Goal: Task Accomplishment & Management: Manage account settings

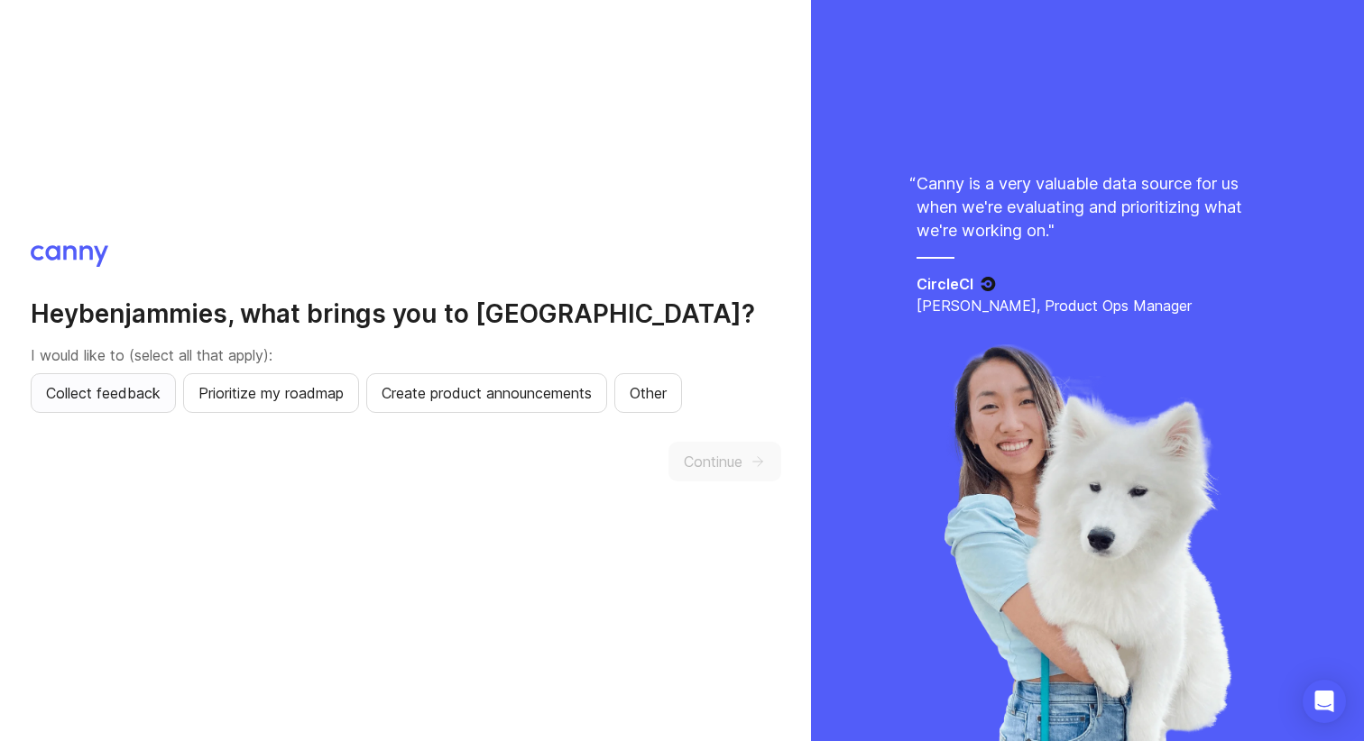
click at [132, 404] on button "Collect feedback" at bounding box center [103, 393] width 145 height 40
click at [710, 458] on span "Continue" at bounding box center [713, 462] width 59 height 22
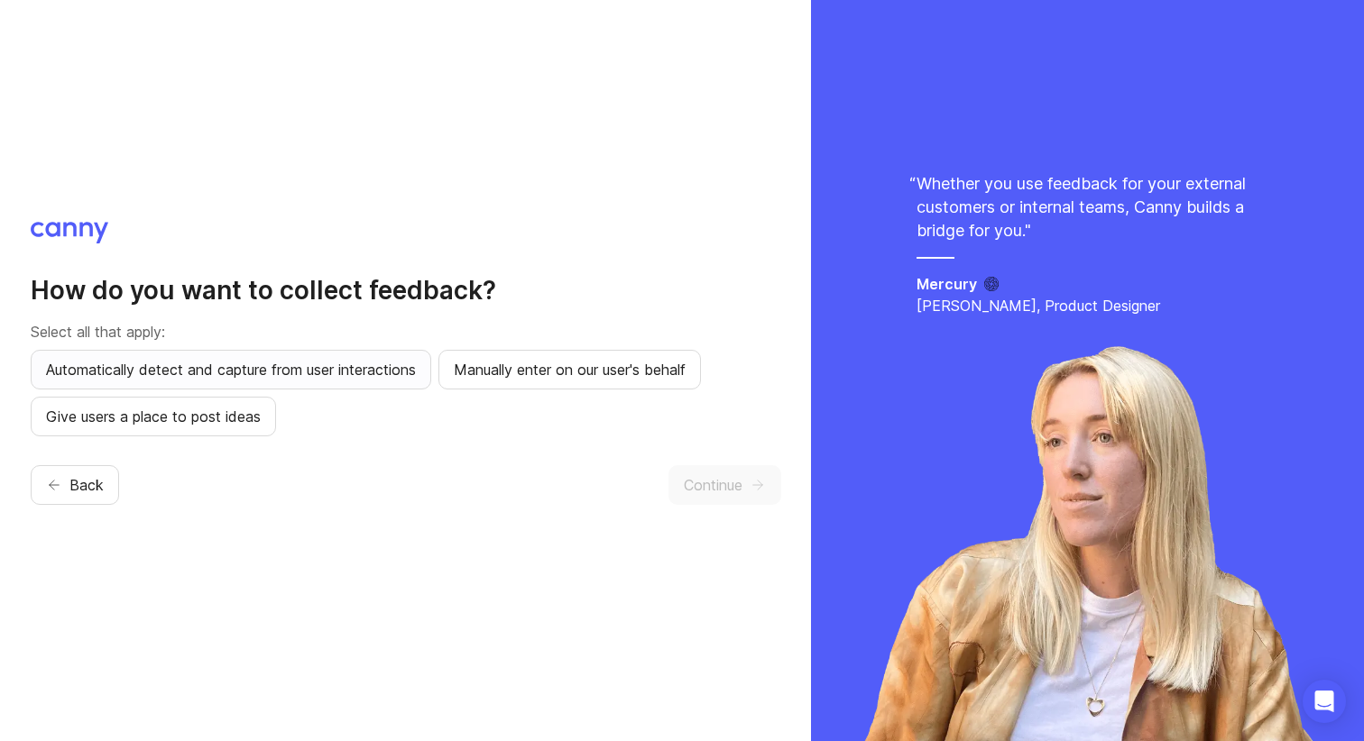
click at [390, 368] on span "Automatically detect and capture from user interactions" at bounding box center [231, 370] width 370 height 22
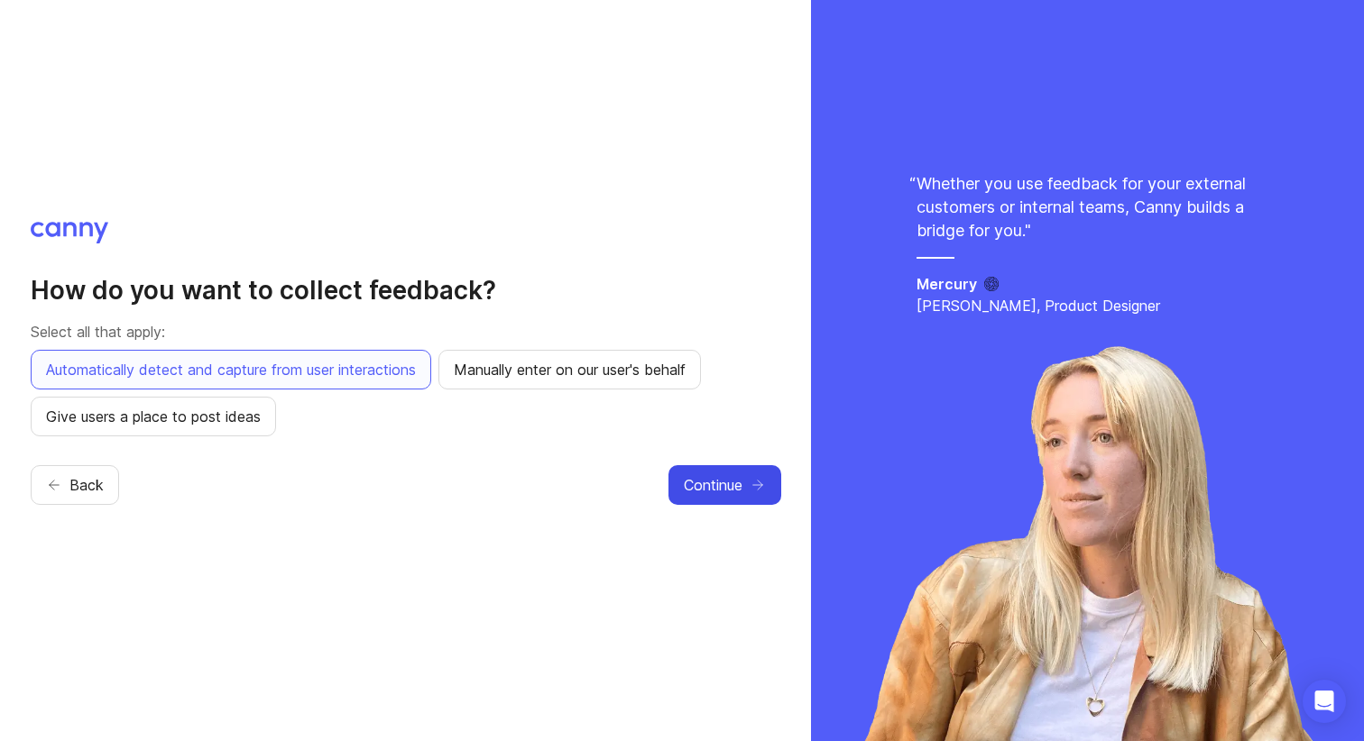
click at [723, 495] on span "Continue" at bounding box center [713, 485] width 59 height 22
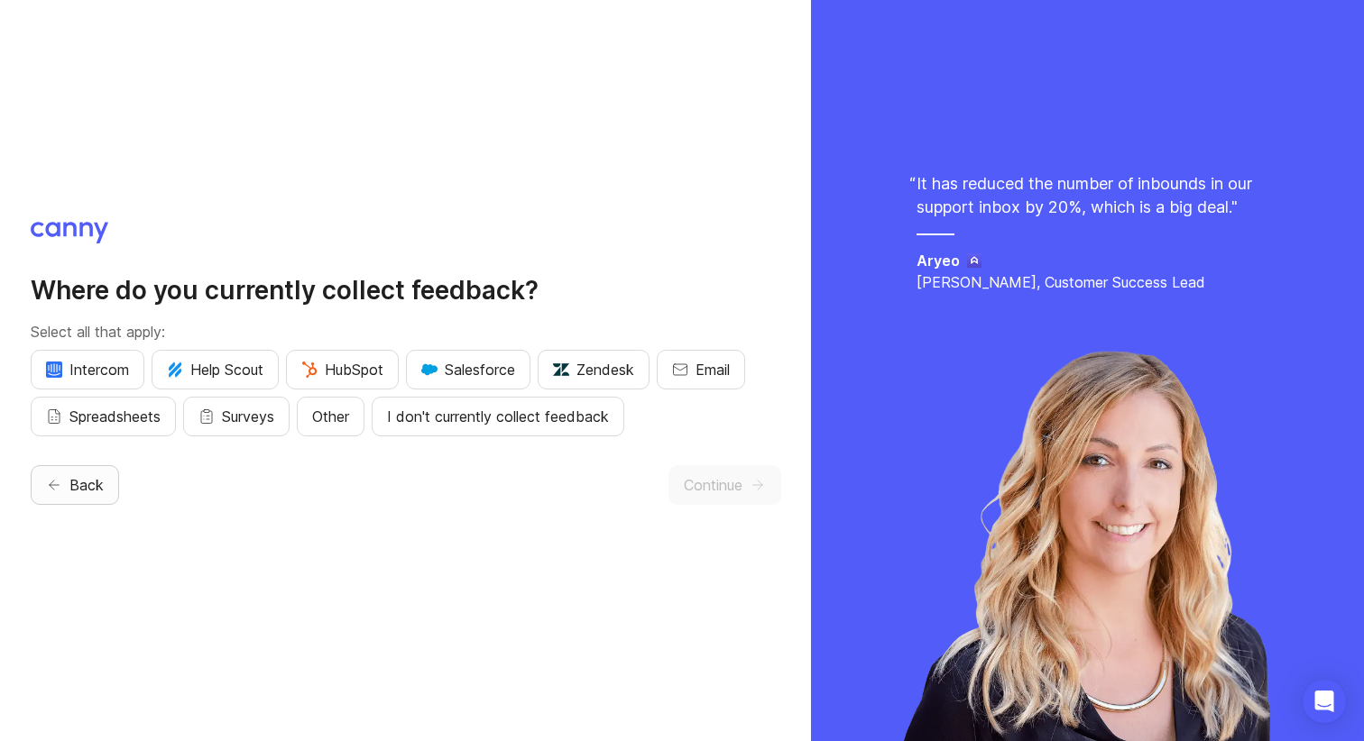
click at [95, 485] on span "Back" at bounding box center [86, 485] width 34 height 22
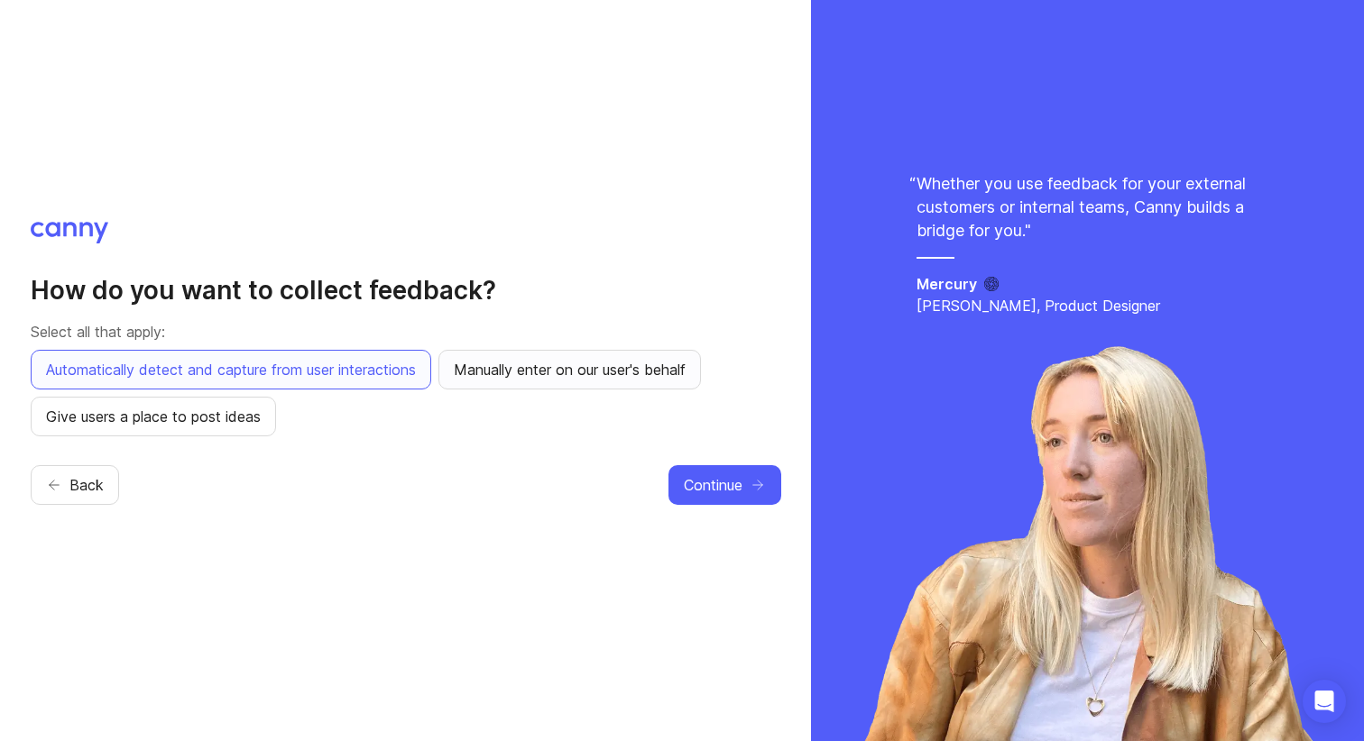
click at [561, 376] on span "Manually enter on our user's behalf" at bounding box center [570, 370] width 232 height 22
click at [240, 422] on span "Give users a place to post ideas" at bounding box center [153, 417] width 215 height 22
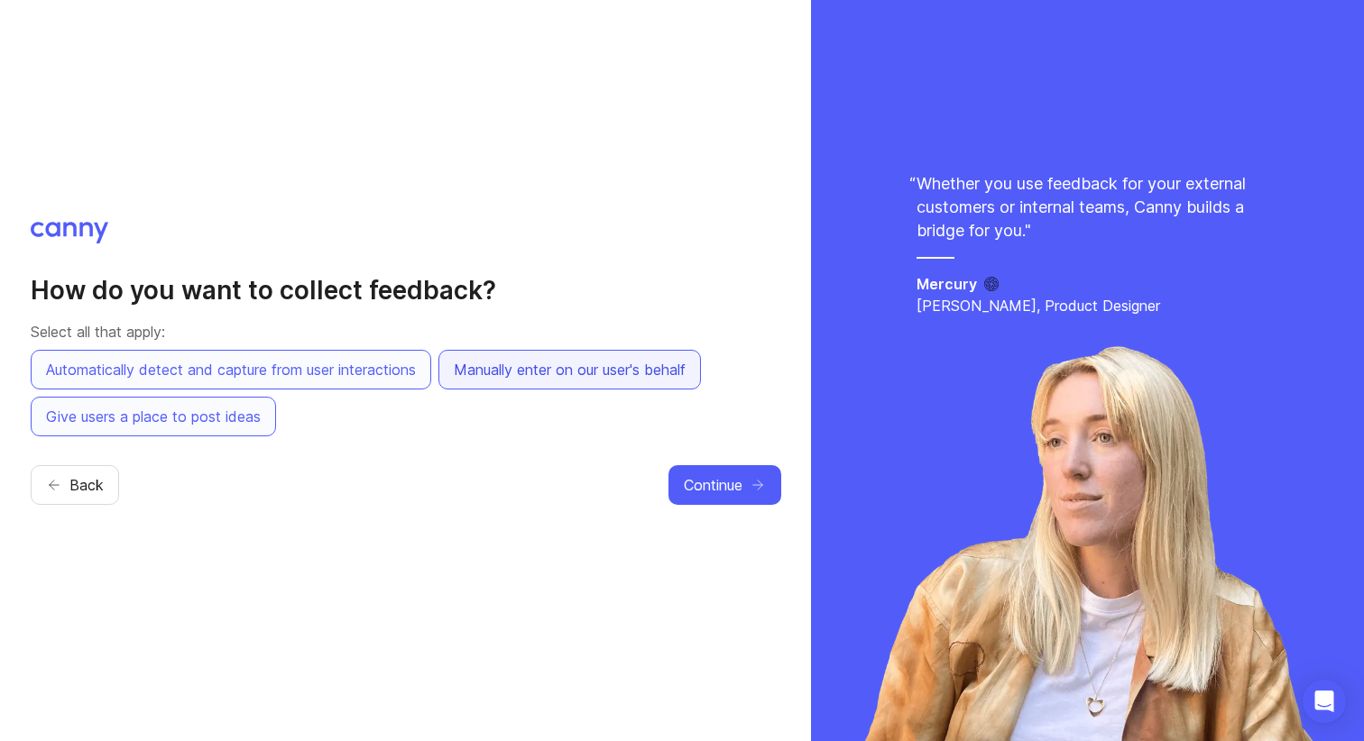
click at [560, 363] on span "Manually enter on our user's behalf" at bounding box center [570, 370] width 232 height 22
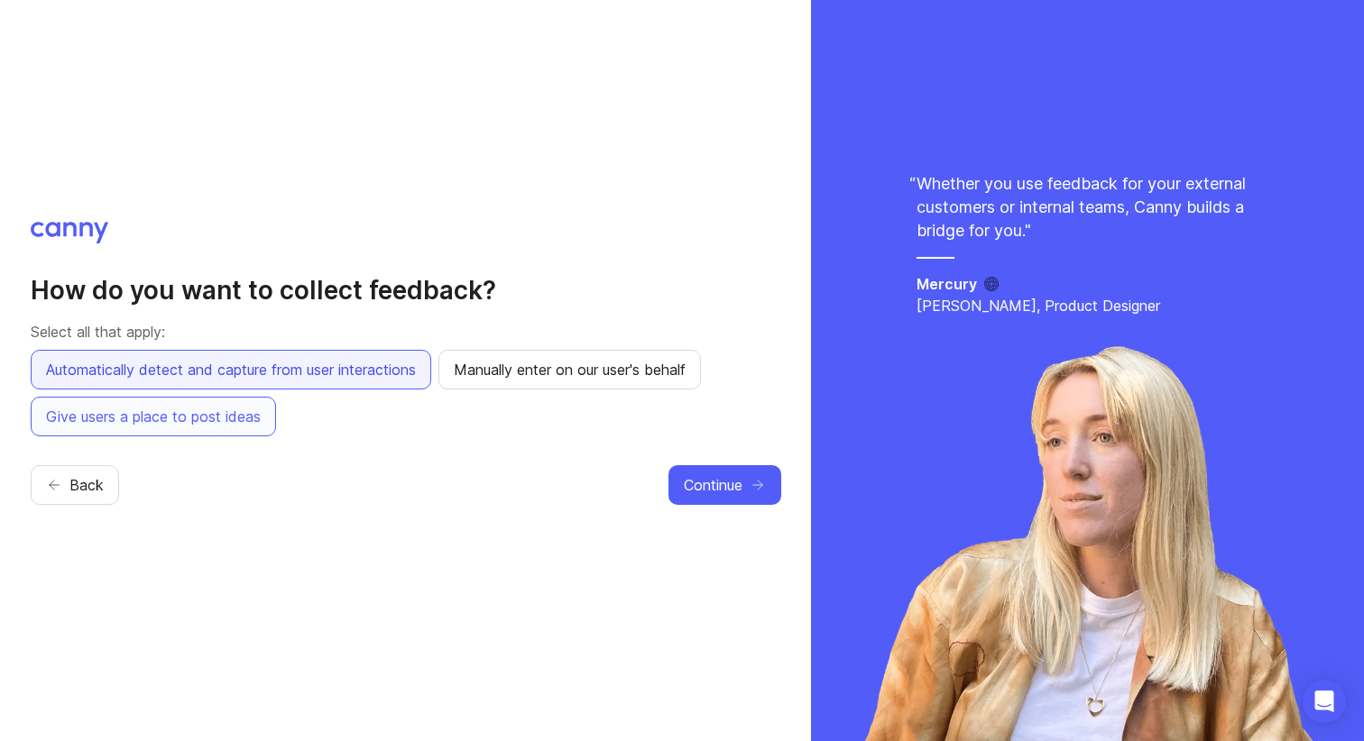
click at [378, 370] on span "Automatically detect and capture from user interactions" at bounding box center [231, 370] width 370 height 22
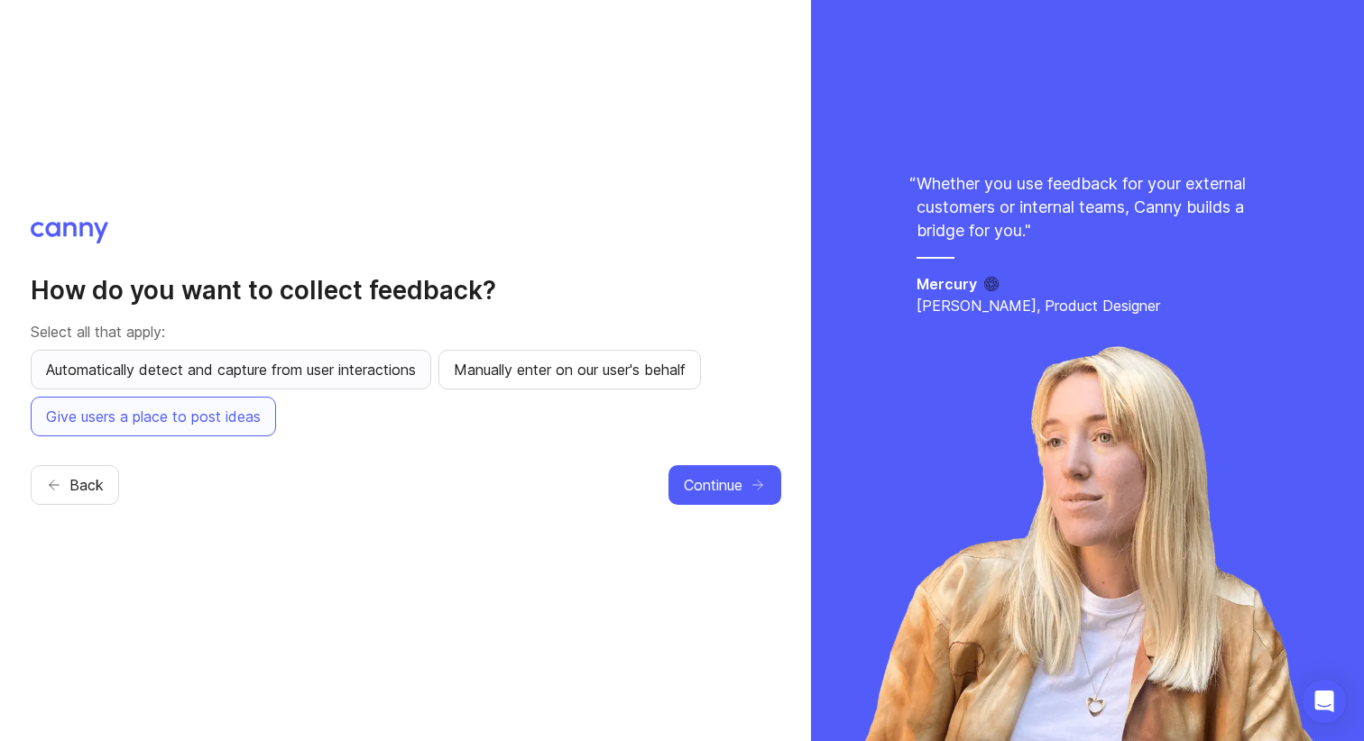
click at [380, 359] on span "Automatically detect and capture from user interactions" at bounding box center [231, 370] width 370 height 22
click at [742, 495] on button "Continue" at bounding box center [724, 485] width 113 height 40
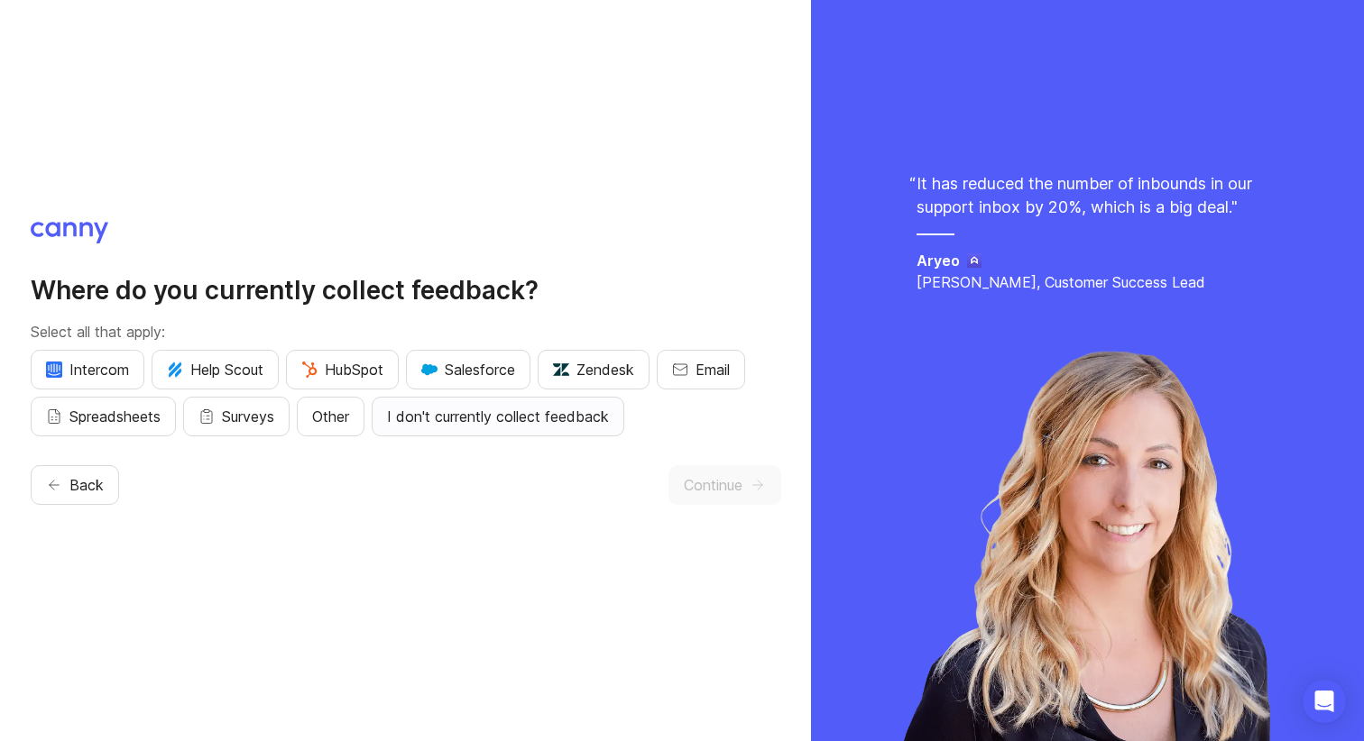
click at [609, 419] on span "I don't currently collect feedback" at bounding box center [498, 417] width 222 height 22
click at [706, 482] on span "Continue" at bounding box center [713, 485] width 59 height 22
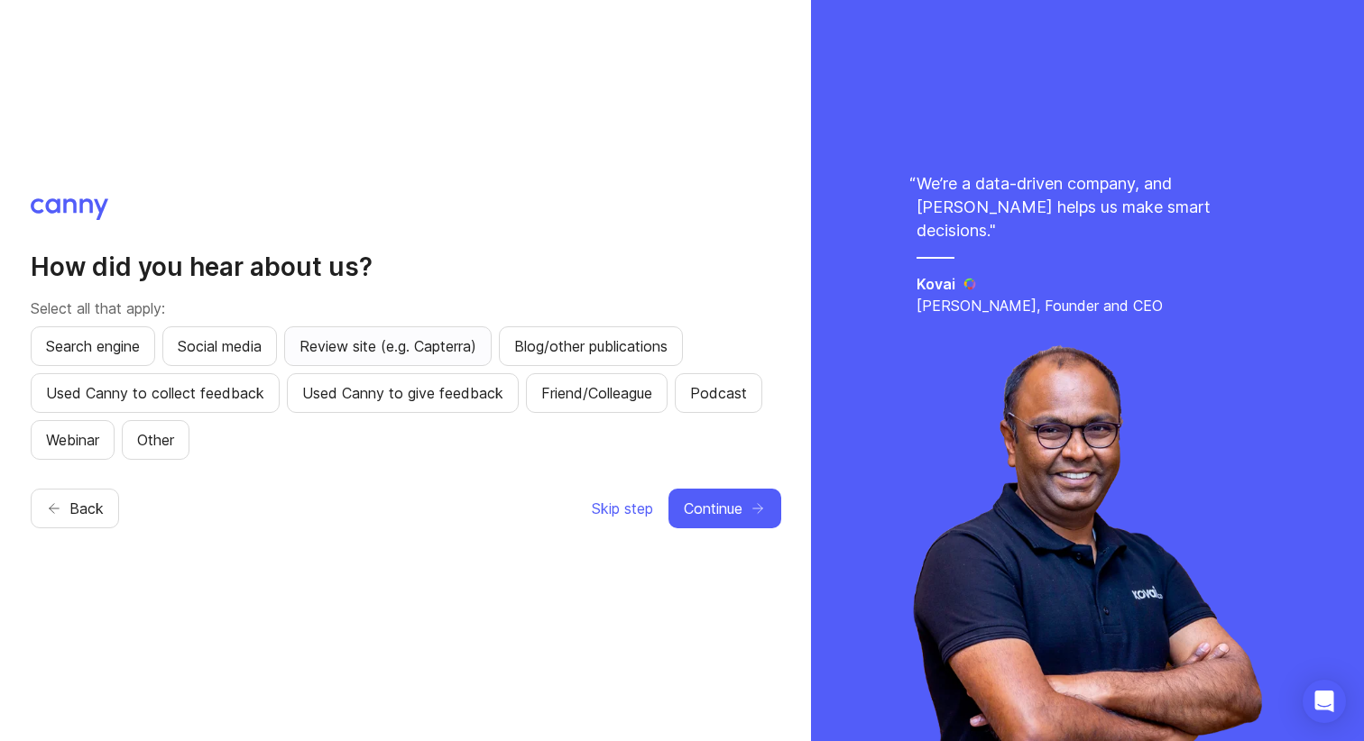
click at [442, 360] on button "Review site (e.g. Capterra)" at bounding box center [387, 347] width 207 height 40
click at [270, 347] on button "Social media" at bounding box center [219, 347] width 115 height 40
click at [737, 511] on span "Continue" at bounding box center [713, 509] width 59 height 22
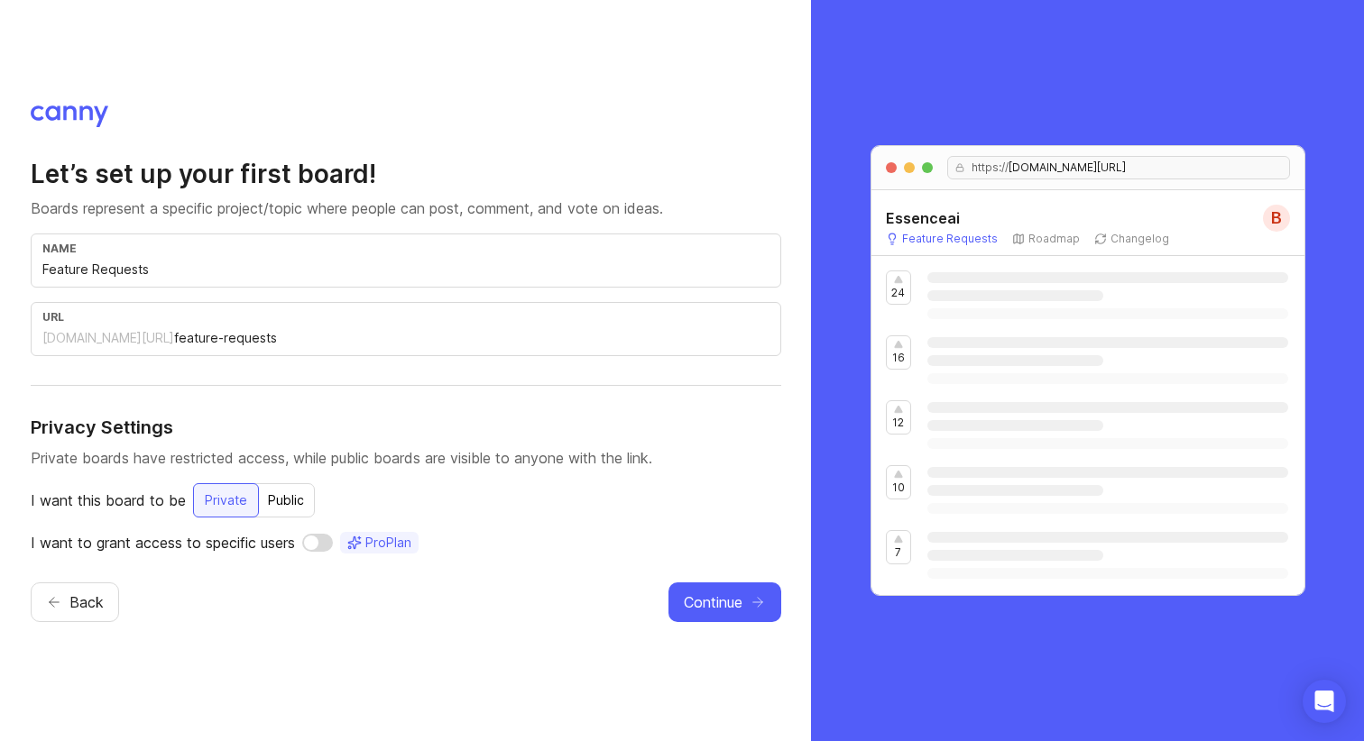
click at [491, 341] on input "feature-requests" at bounding box center [471, 338] width 595 height 20
click at [304, 493] on div "Public" at bounding box center [286, 500] width 58 height 32
click at [736, 604] on span "Continue" at bounding box center [713, 603] width 59 height 22
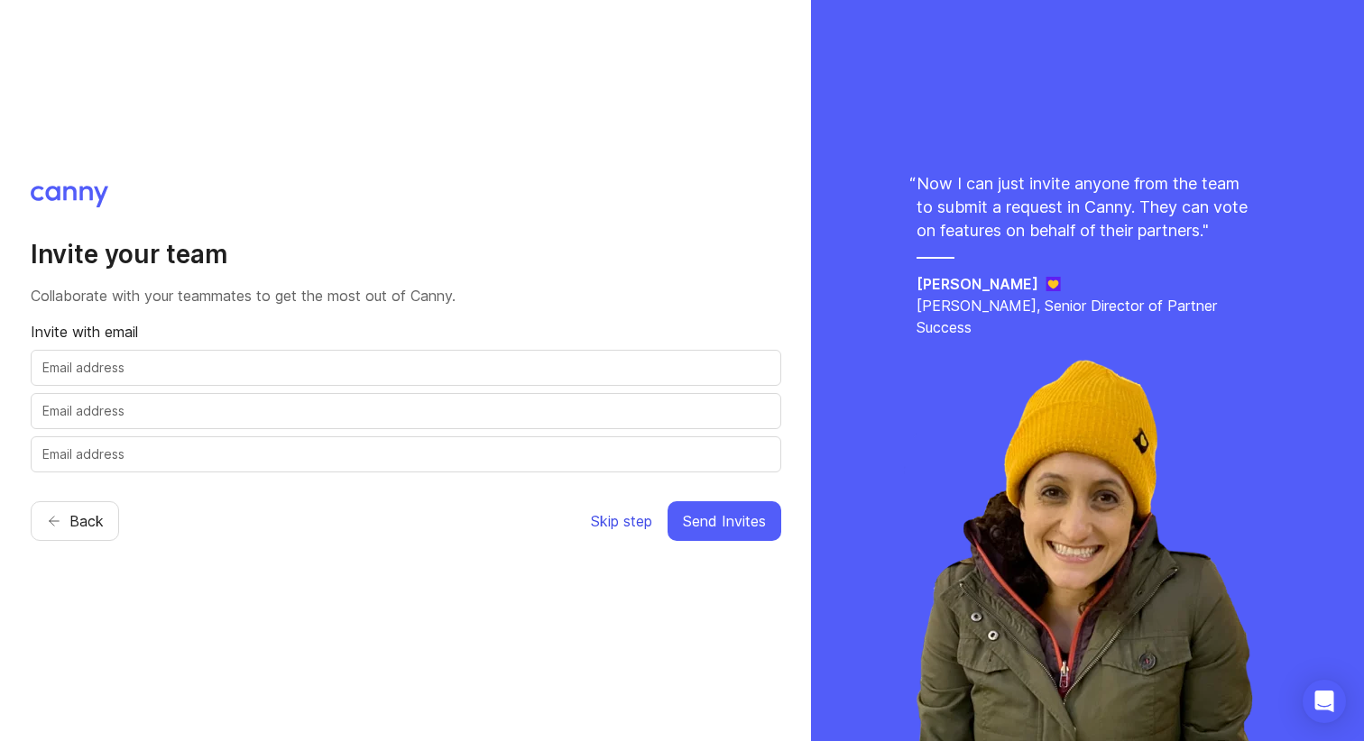
click at [622, 530] on span "Skip step" at bounding box center [621, 522] width 61 height 22
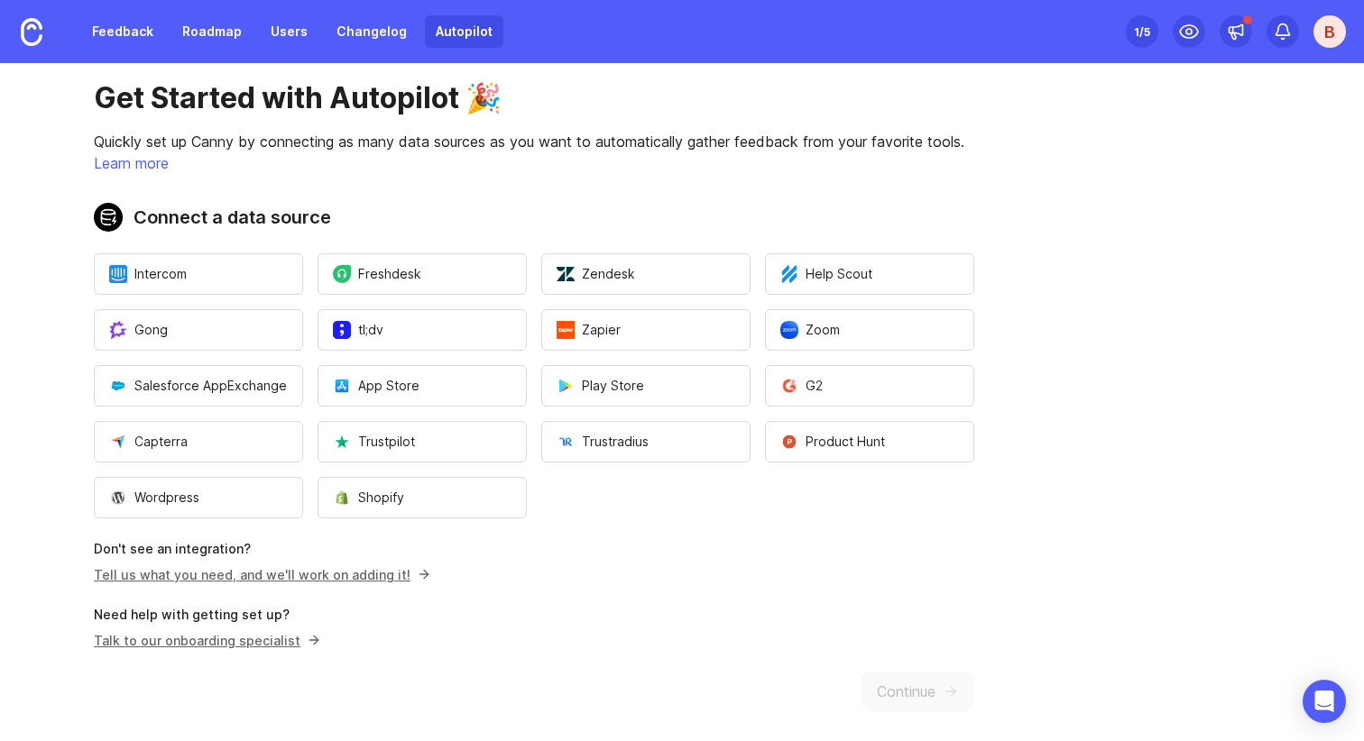
scroll to position [40, 0]
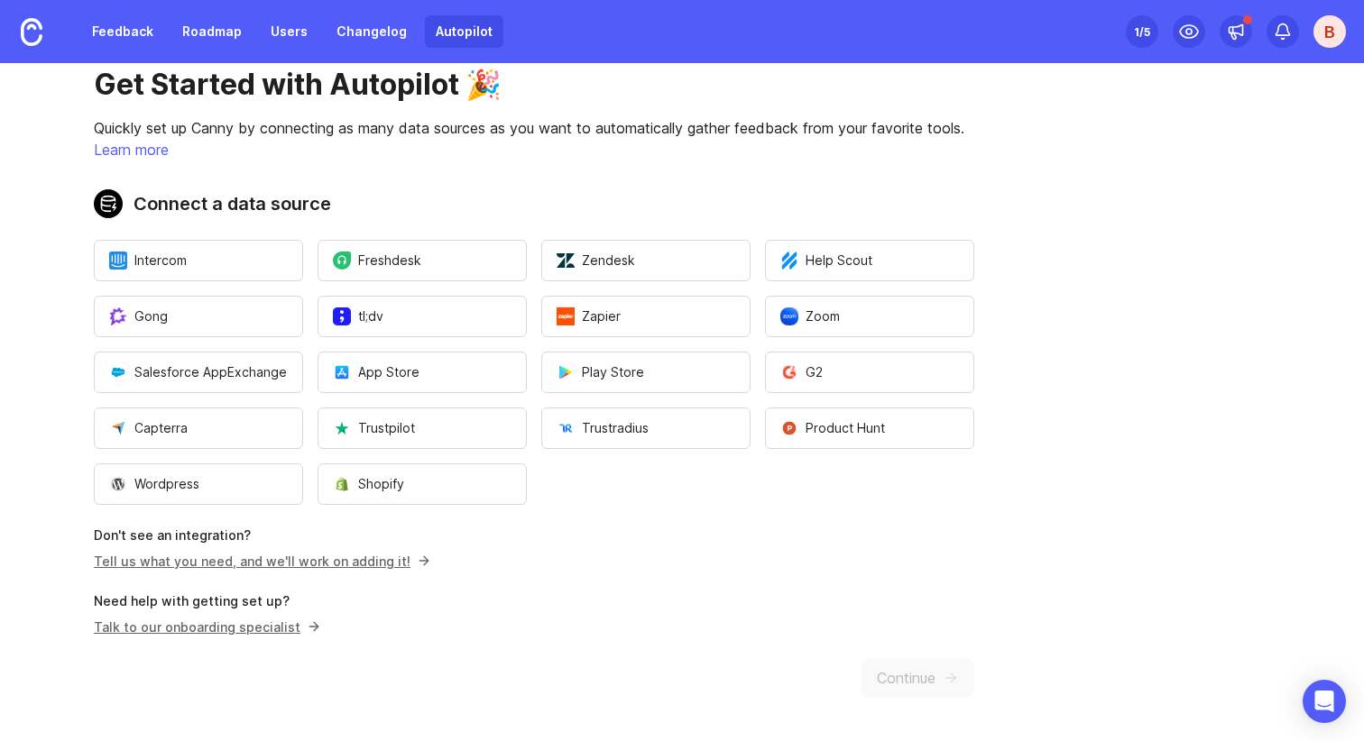
click at [36, 262] on div "Get Started with Autopilot 🎉 Quickly set up Canny by connecting as many data so…" at bounding box center [534, 382] width 1068 height 718
click at [166, 77] on h1 "Get Started with Autopilot 🎉" at bounding box center [534, 85] width 880 height 36
click at [290, 28] on link "Users" at bounding box center [289, 31] width 59 height 32
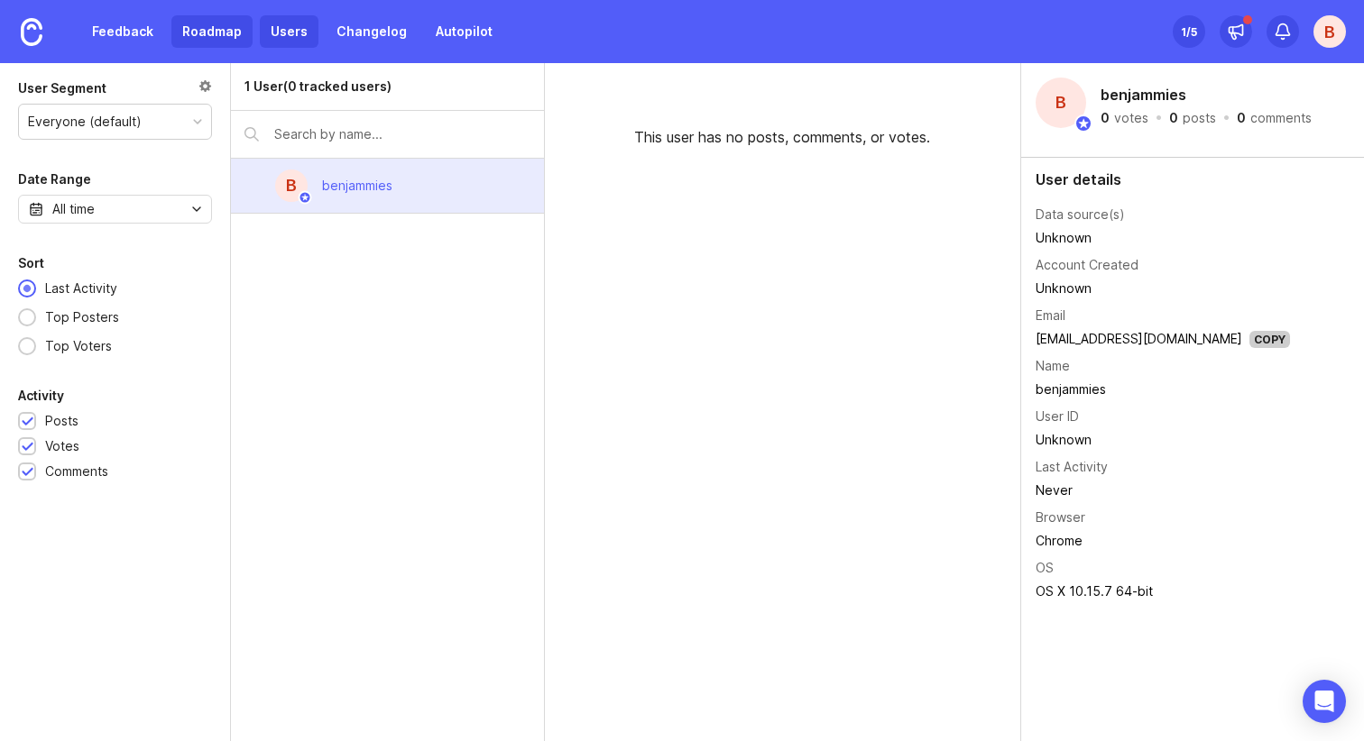
click at [232, 29] on link "Roadmap" at bounding box center [211, 31] width 81 height 32
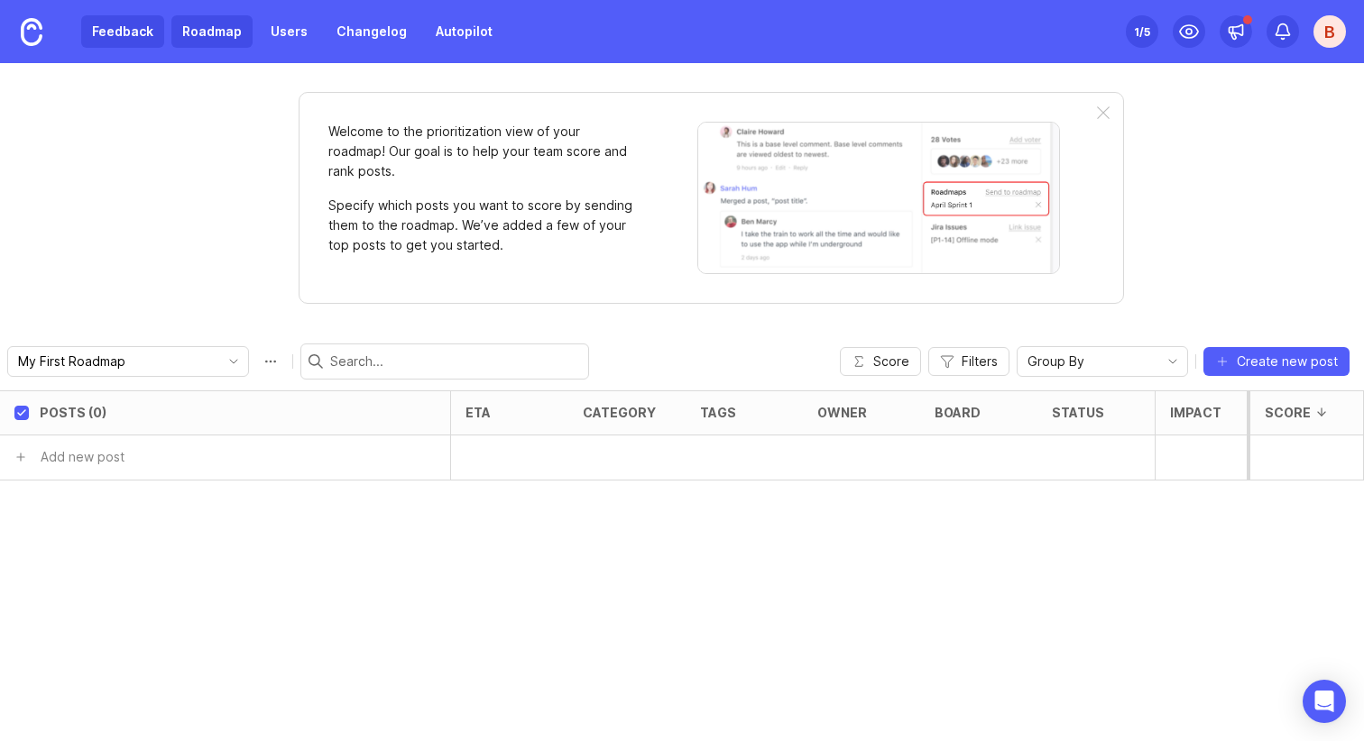
click at [142, 33] on link "Feedback" at bounding box center [122, 31] width 83 height 32
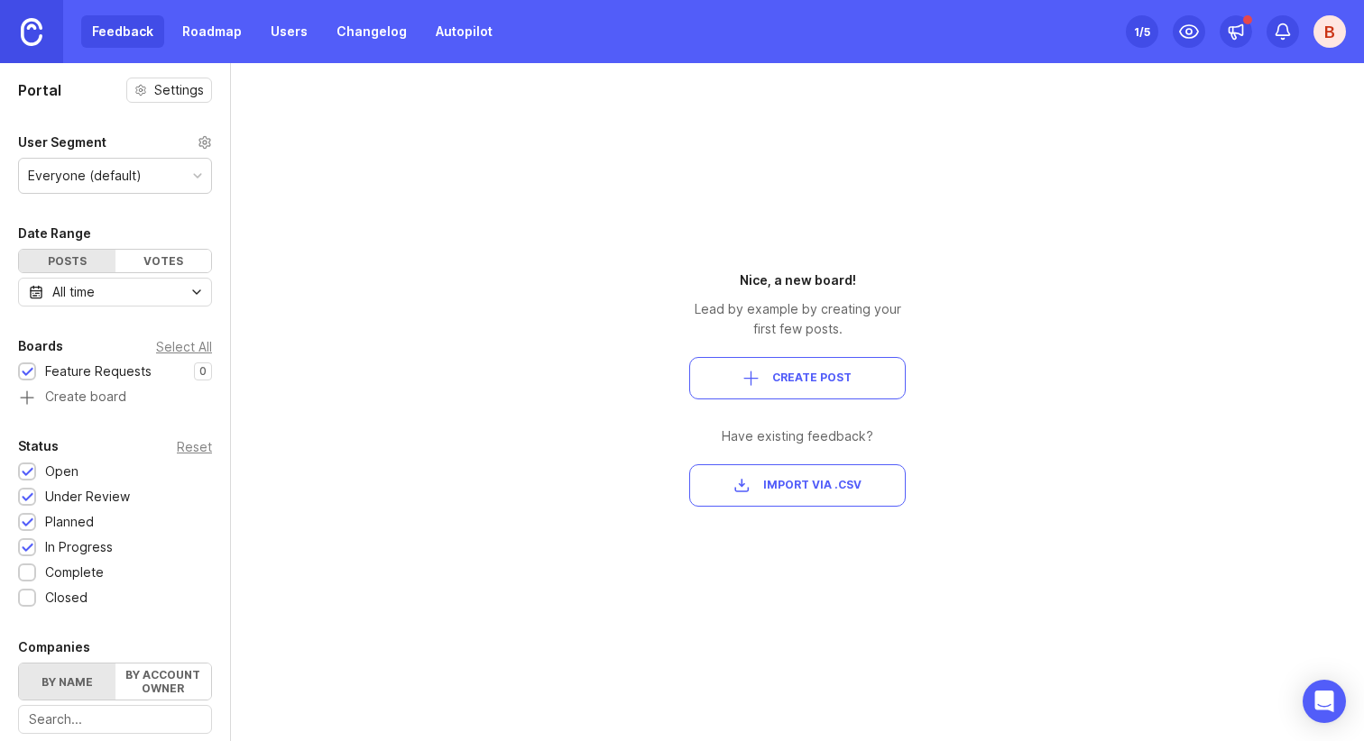
click at [46, 31] on link at bounding box center [31, 31] width 63 height 63
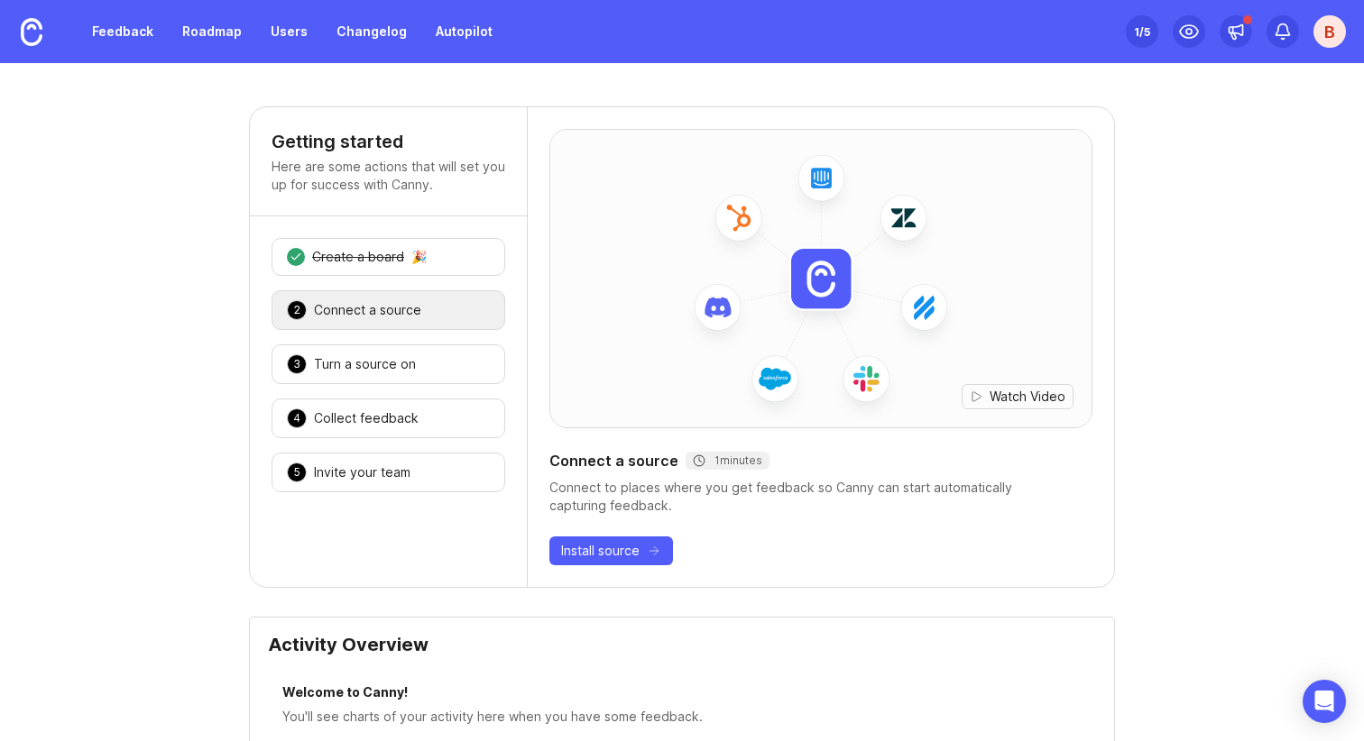
click at [861, 467] on div "Connect a source 1 minutes" at bounding box center [820, 461] width 543 height 22
click at [806, 484] on div "Connect to places where you get feedback so Canny can start automatically captu…" at bounding box center [820, 497] width 543 height 36
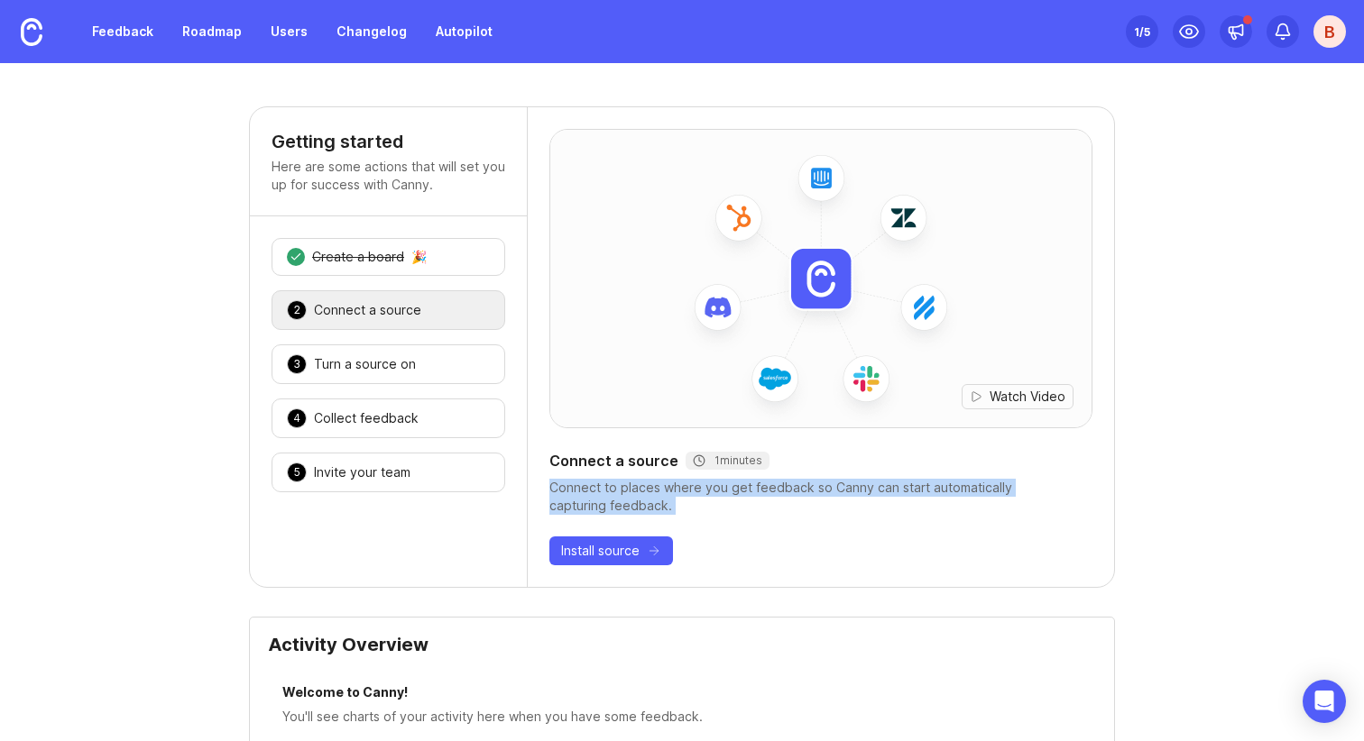
click at [806, 484] on div "Connect to places where you get feedback so Canny can start automatically captu…" at bounding box center [820, 497] width 543 height 36
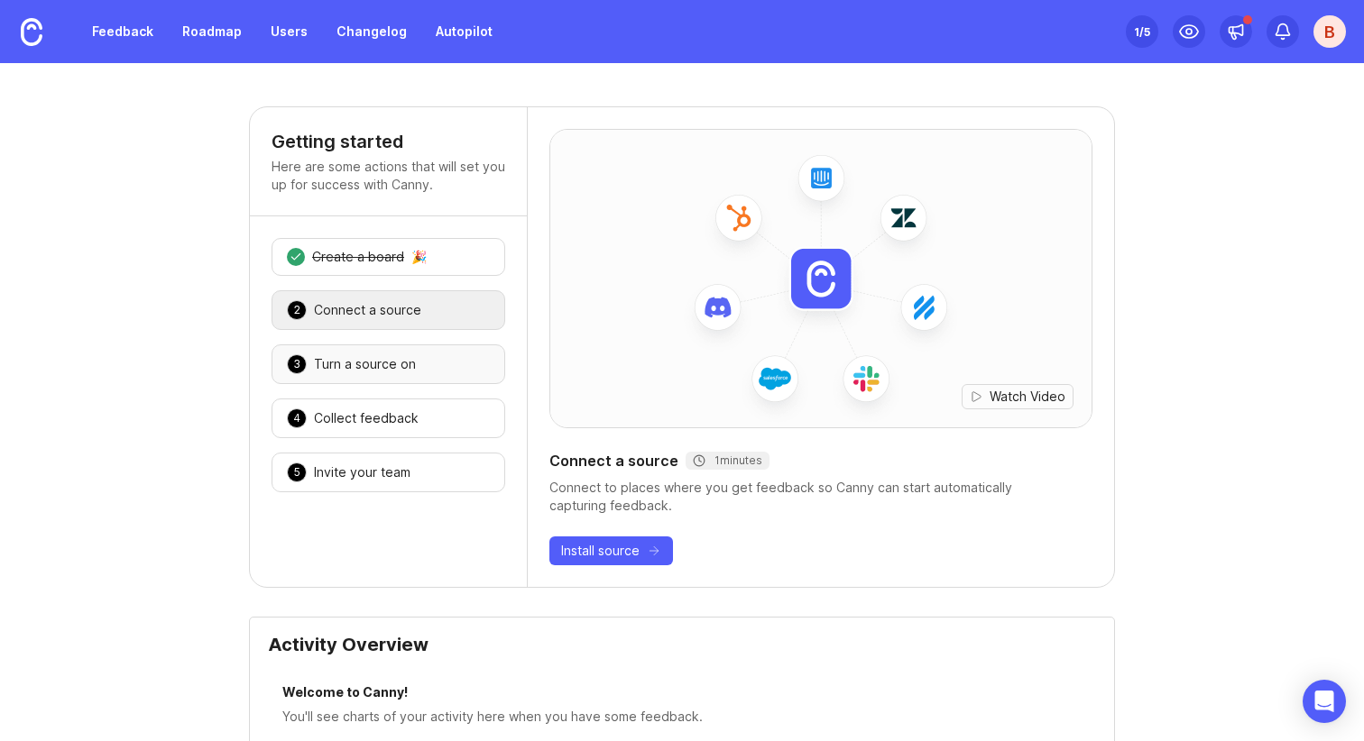
click at [408, 365] on div "Turn a source on" at bounding box center [365, 364] width 102 height 18
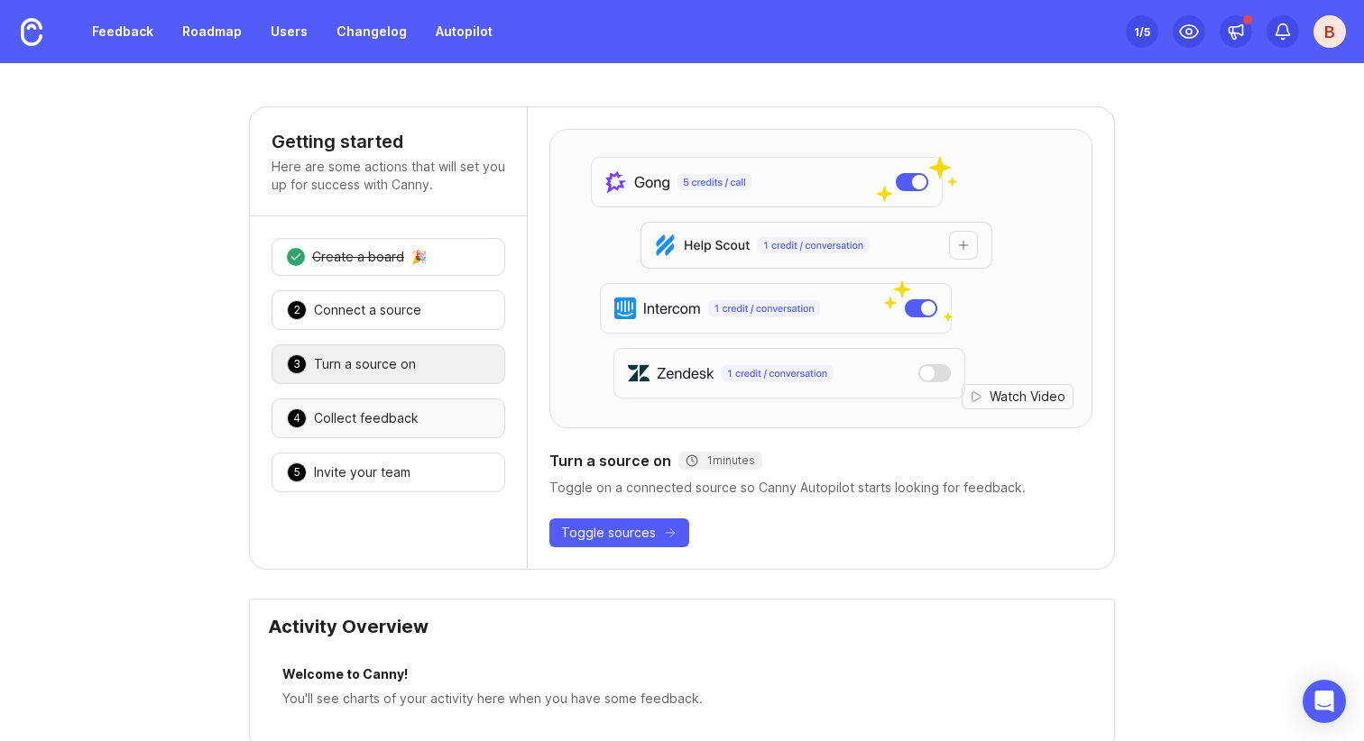
click at [405, 419] on div "Collect feedback" at bounding box center [366, 419] width 105 height 18
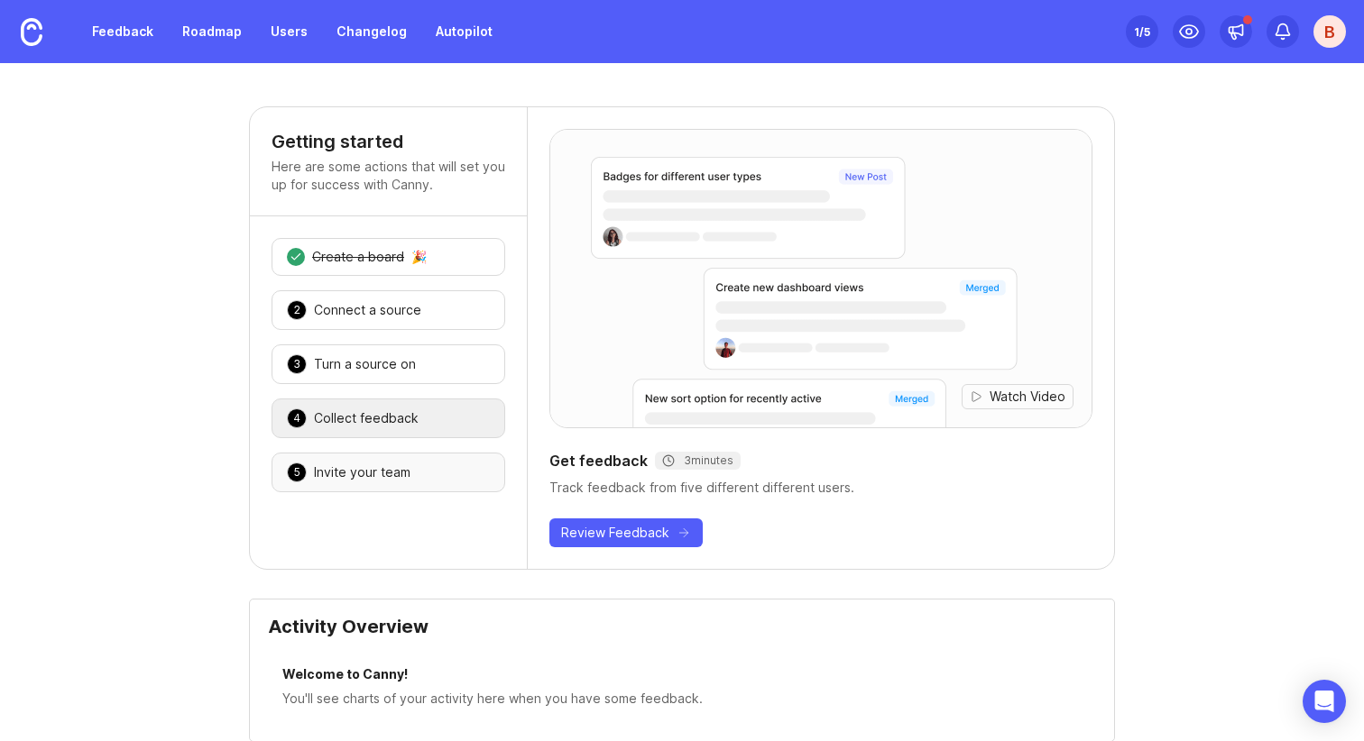
click at [405, 473] on div "Invite your team" at bounding box center [362, 473] width 97 height 18
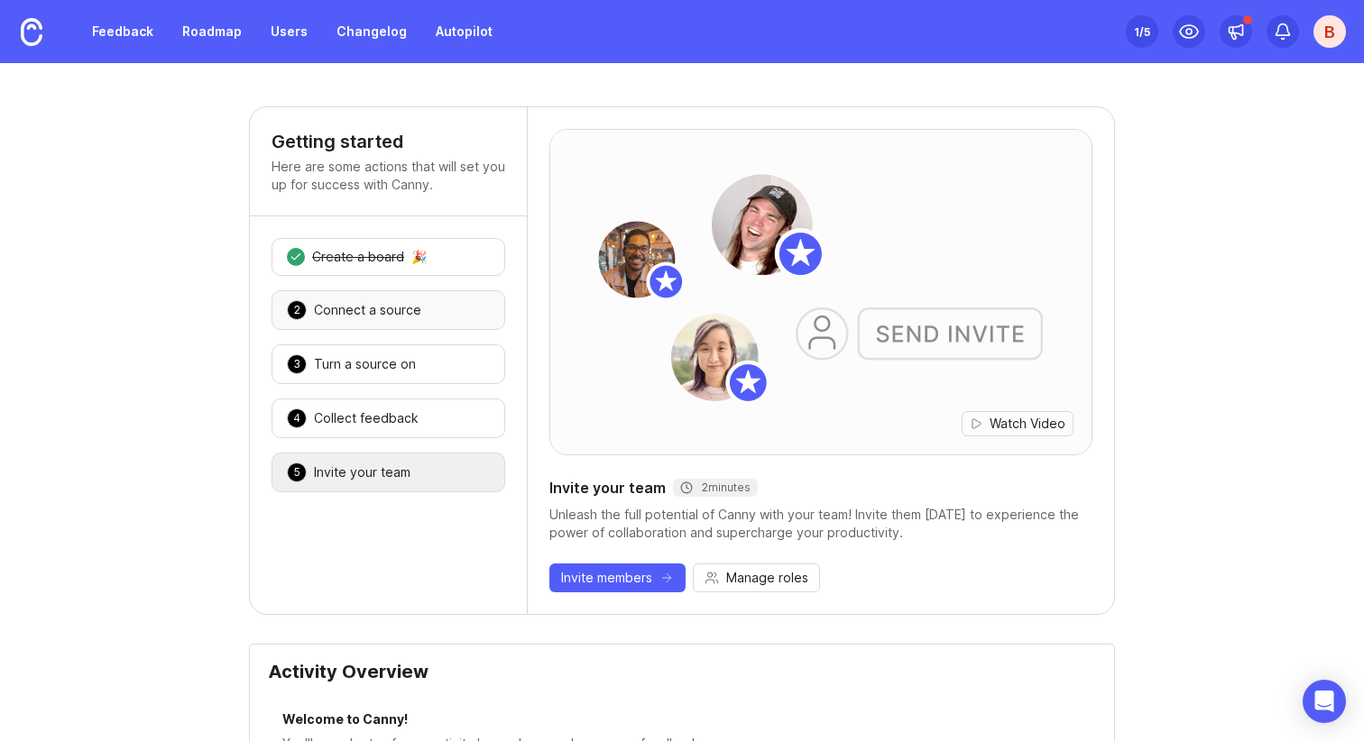
click at [397, 316] on div "Connect a source" at bounding box center [367, 310] width 107 height 18
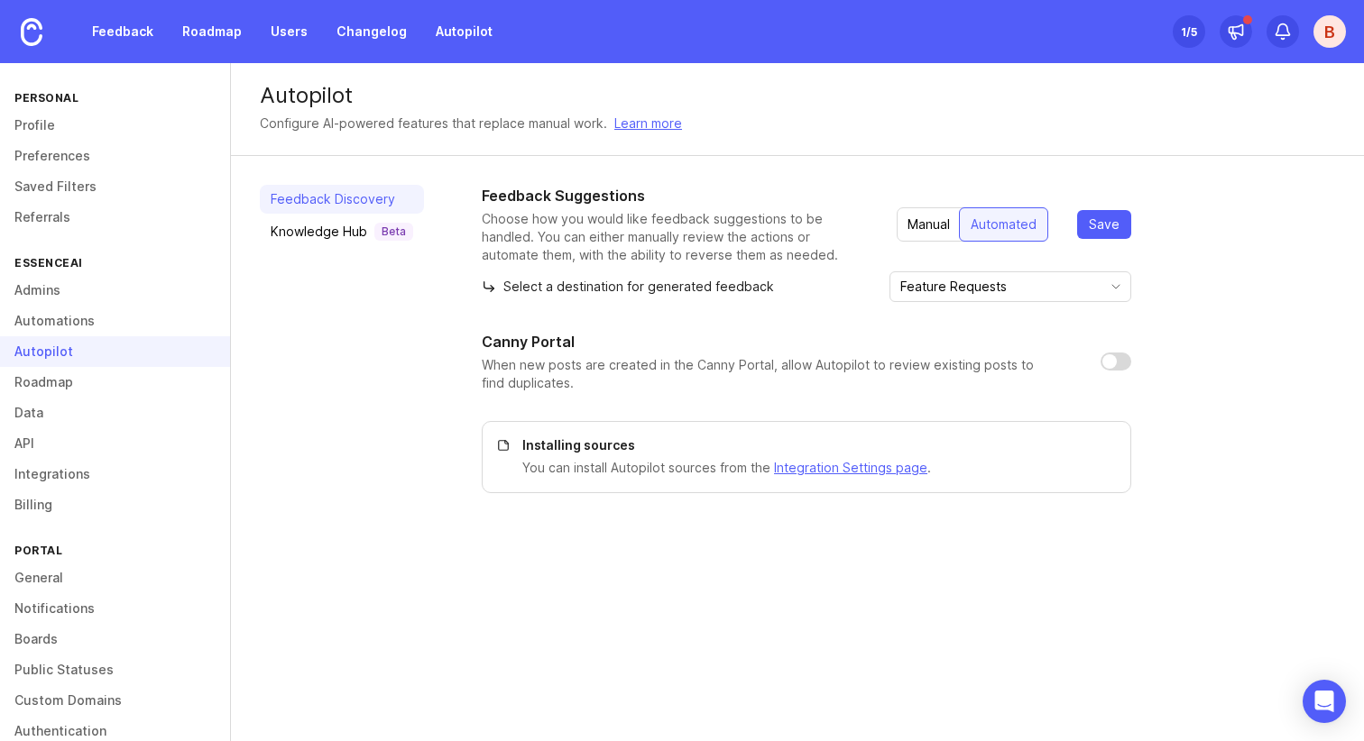
click at [935, 218] on div "Manual" at bounding box center [929, 224] width 64 height 32
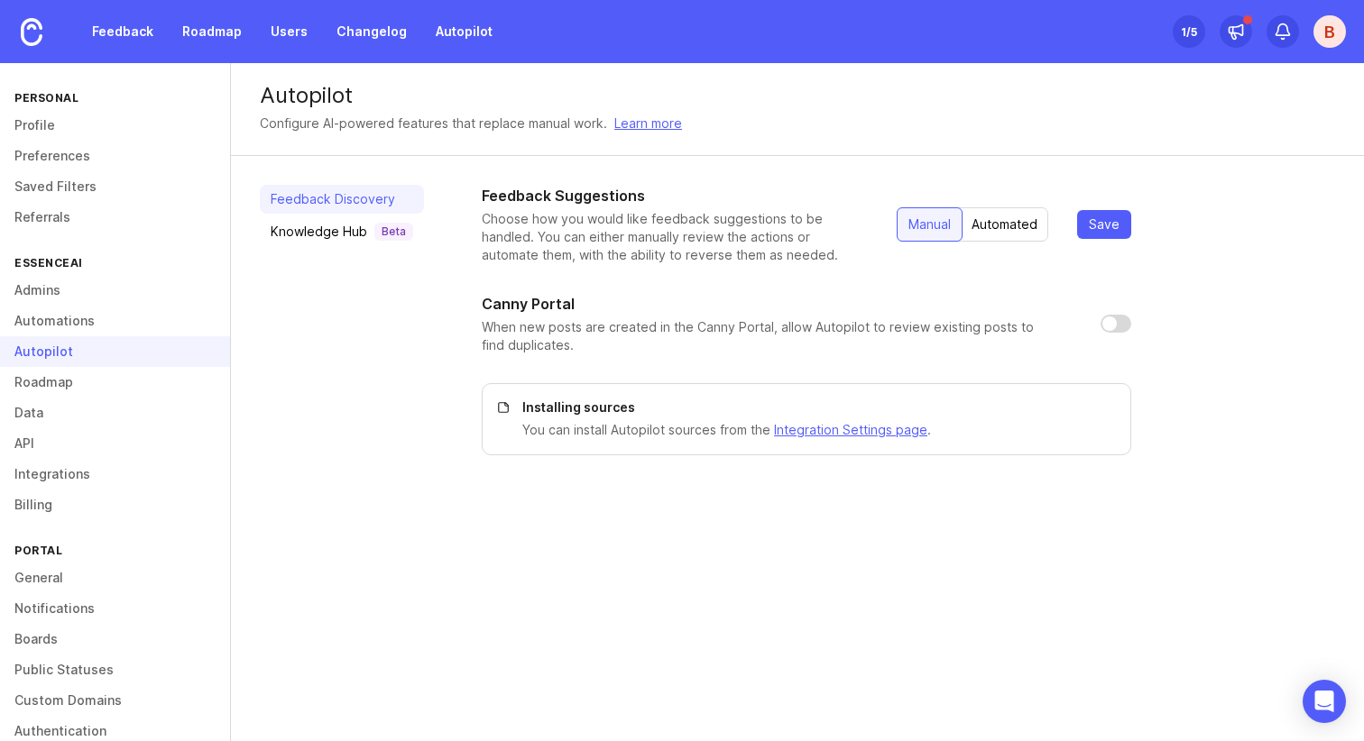
click at [829, 334] on p "When new posts are created in the Canny Portal, allow Autopilot to review exist…" at bounding box center [777, 336] width 590 height 36
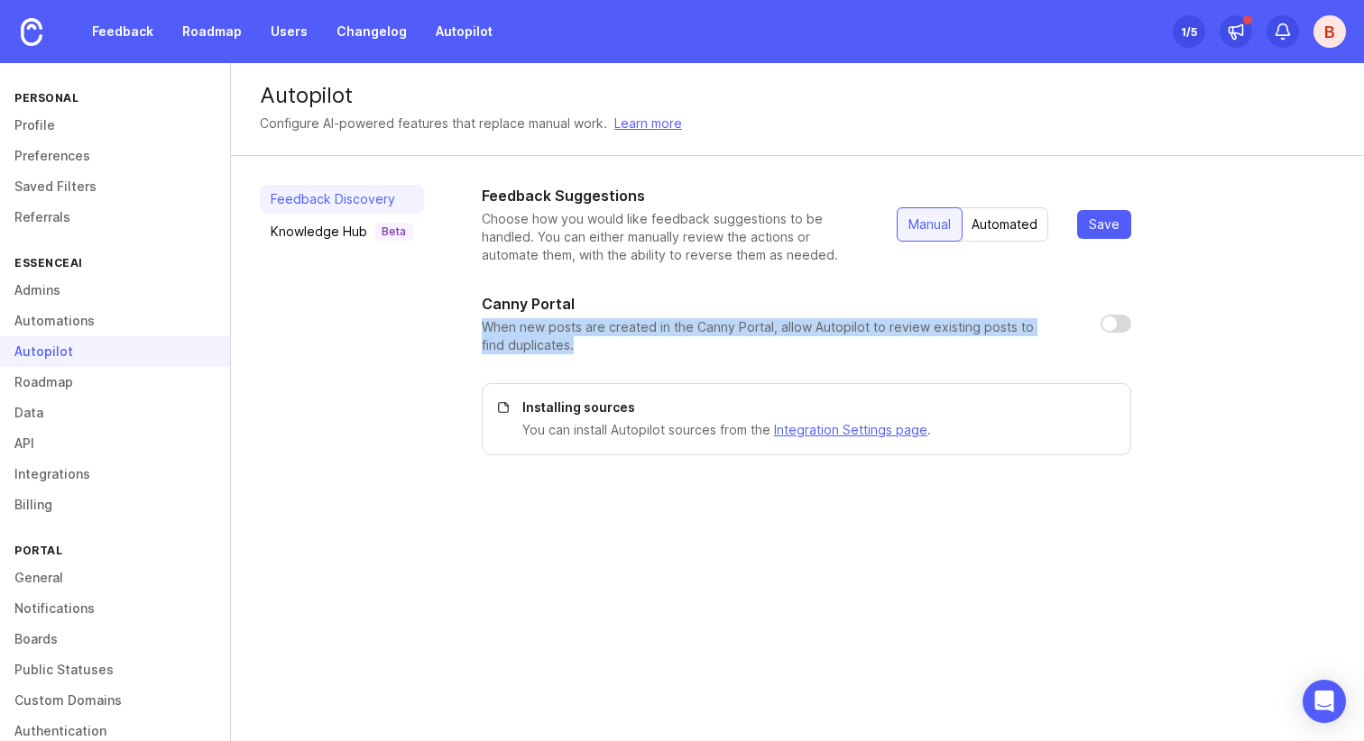
click at [829, 334] on p "When new posts are created in the Canny Portal, allow Autopilot to review exist…" at bounding box center [777, 336] width 590 height 36
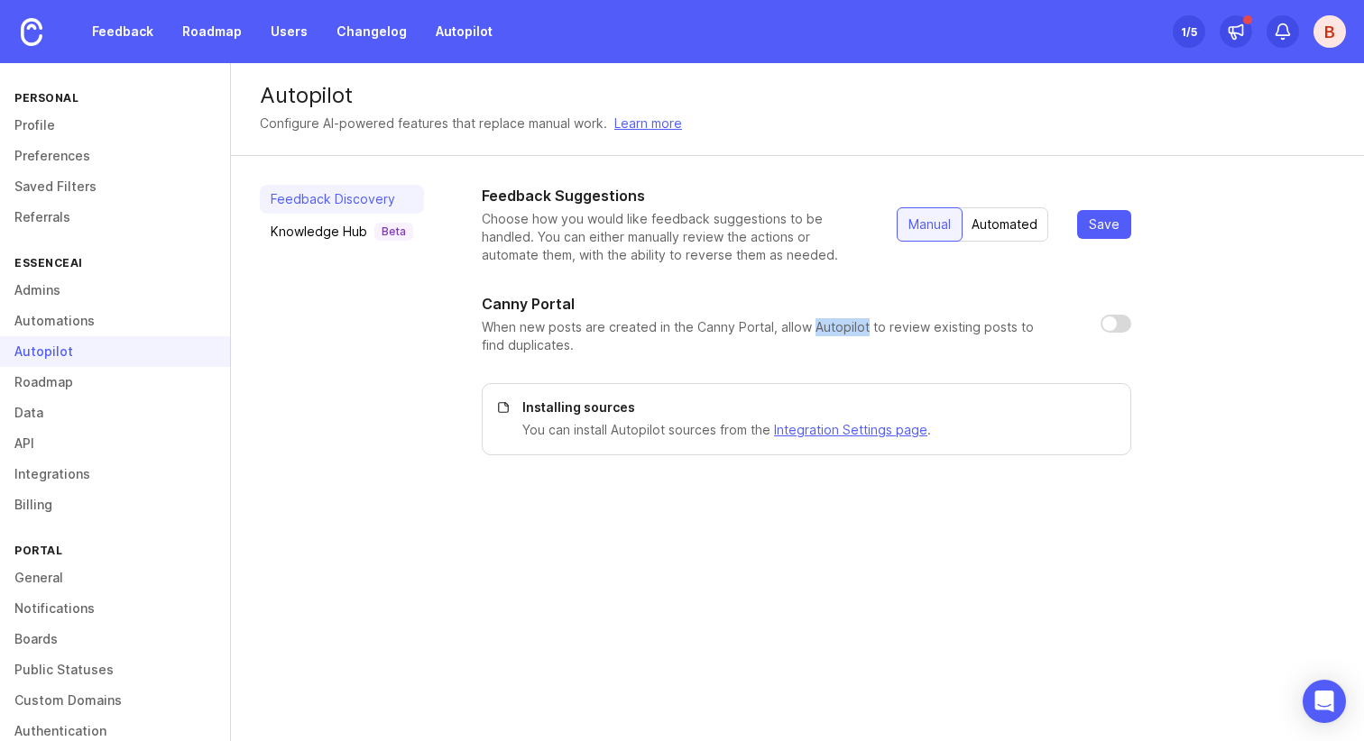
click at [829, 334] on p "When new posts are created in the Canny Portal, allow Autopilot to review exist…" at bounding box center [777, 336] width 590 height 36
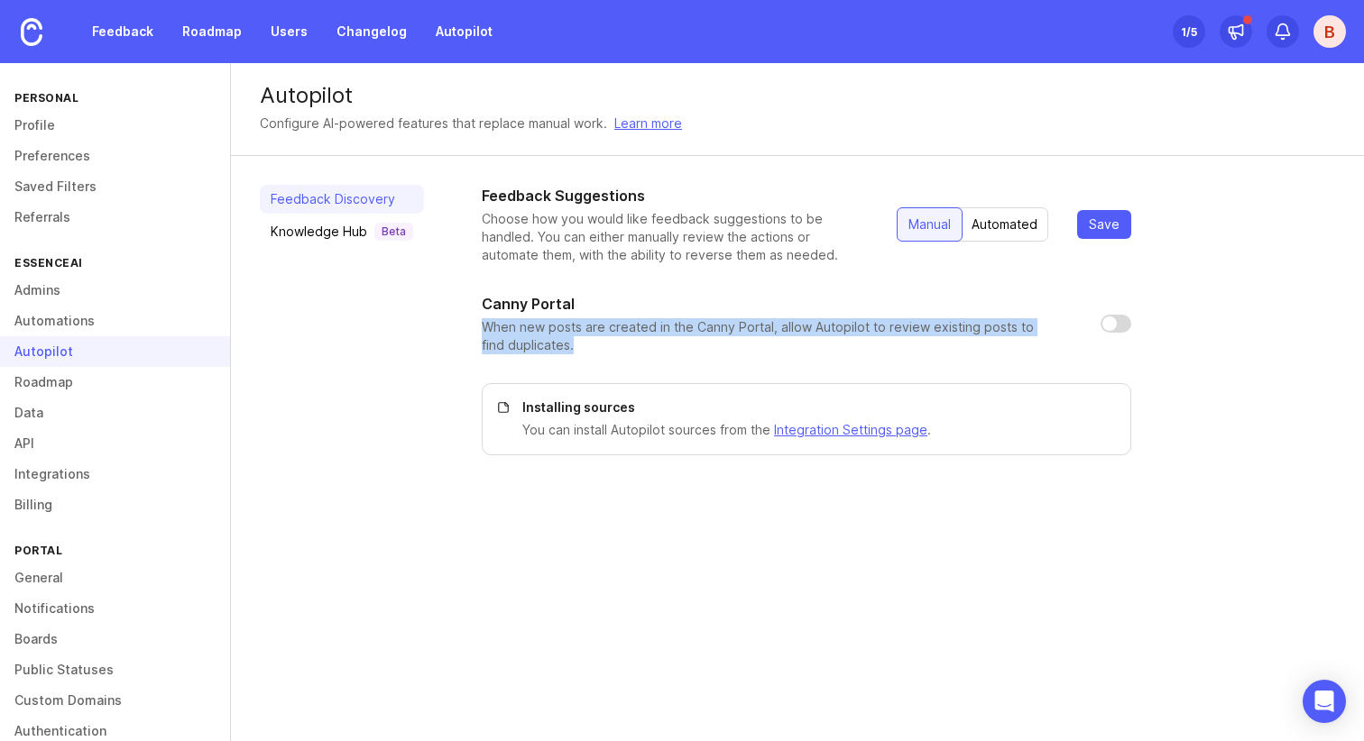
click at [829, 334] on p "When new posts are created in the Canny Portal, allow Autopilot to review exist…" at bounding box center [777, 336] width 590 height 36
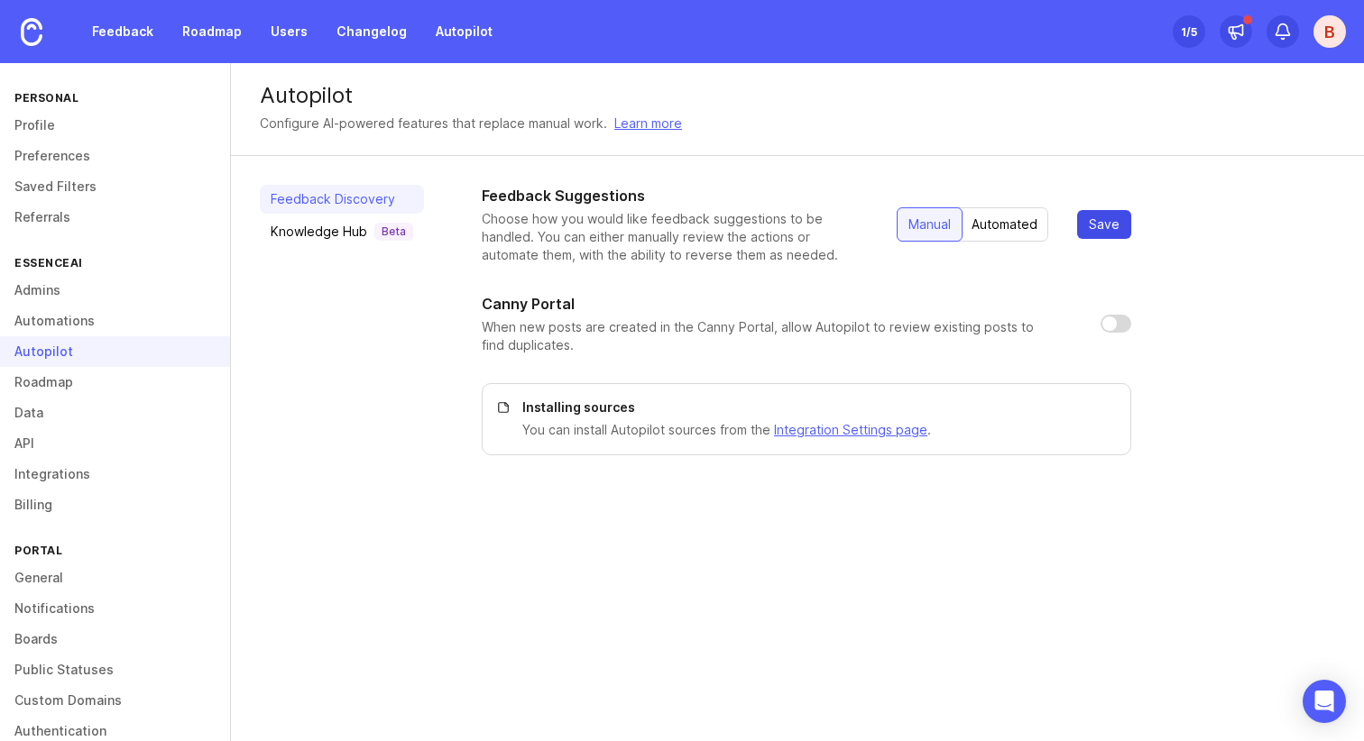
click at [1119, 218] on button "Save" at bounding box center [1104, 224] width 54 height 29
click at [338, 234] on div "Knowledge Hub Beta" at bounding box center [342, 232] width 143 height 18
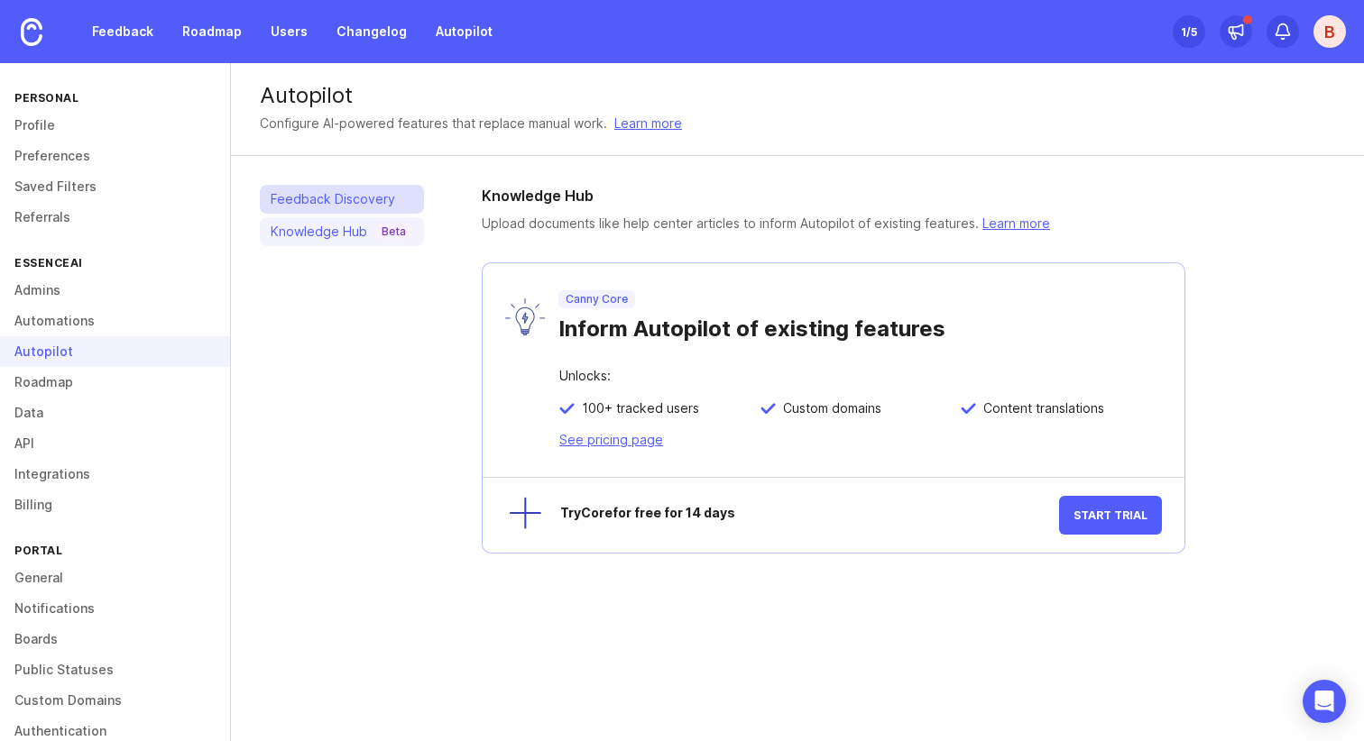
click at [336, 197] on link "Feedback Discovery" at bounding box center [342, 199] width 164 height 29
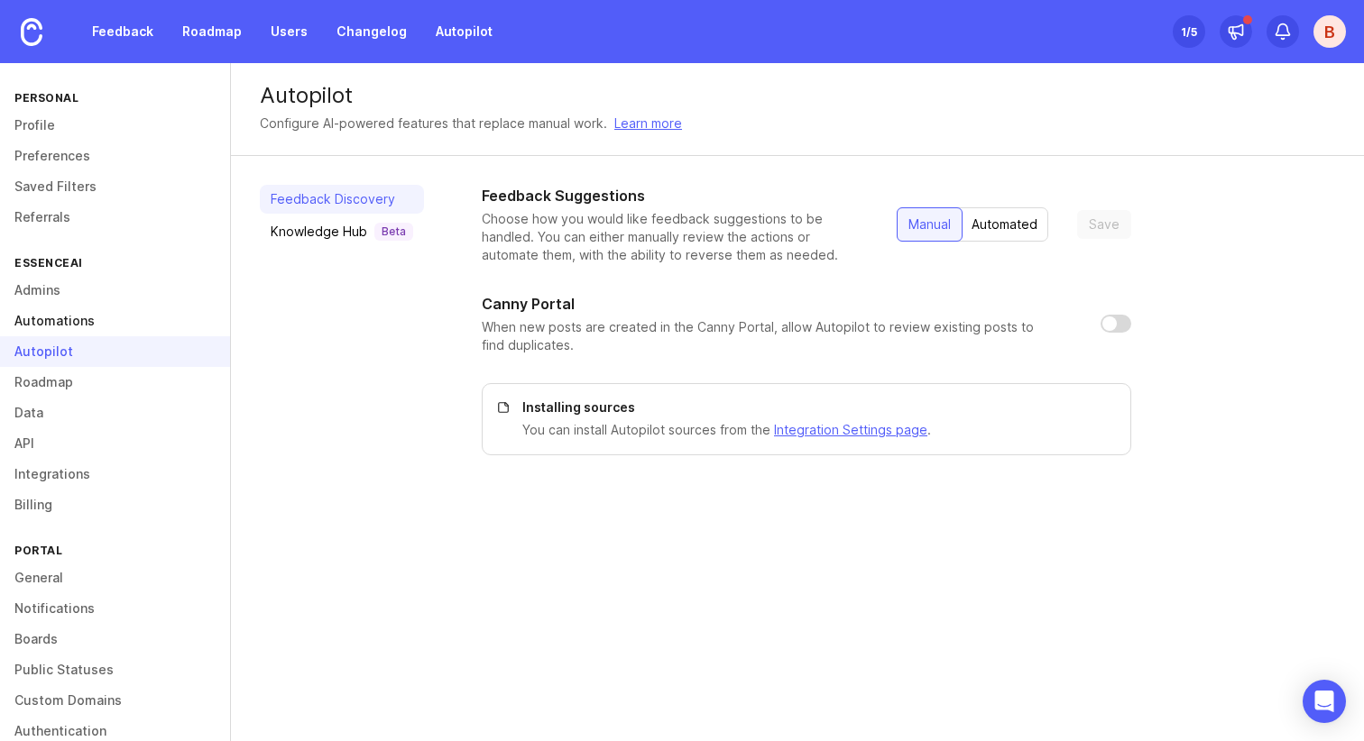
click at [168, 329] on link "Automations" at bounding box center [115, 321] width 230 height 31
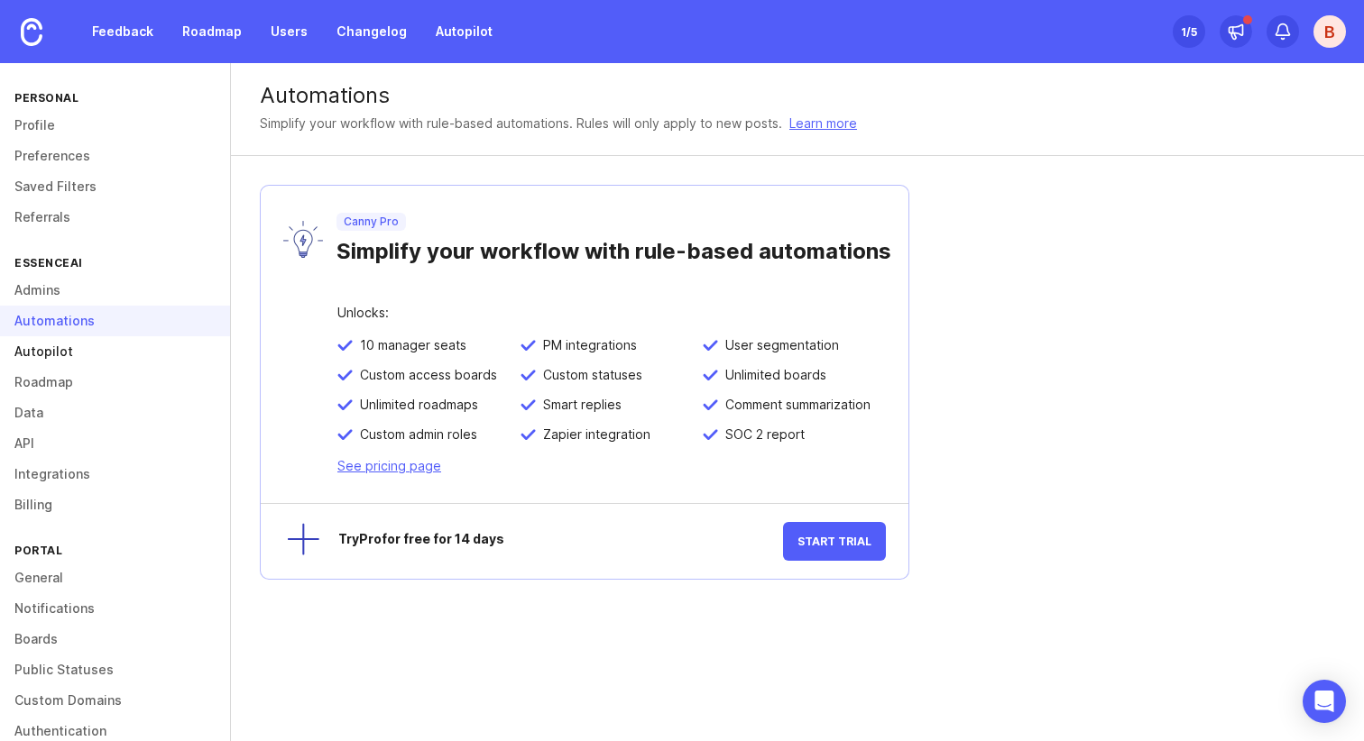
click at [158, 351] on link "Autopilot" at bounding box center [115, 351] width 230 height 31
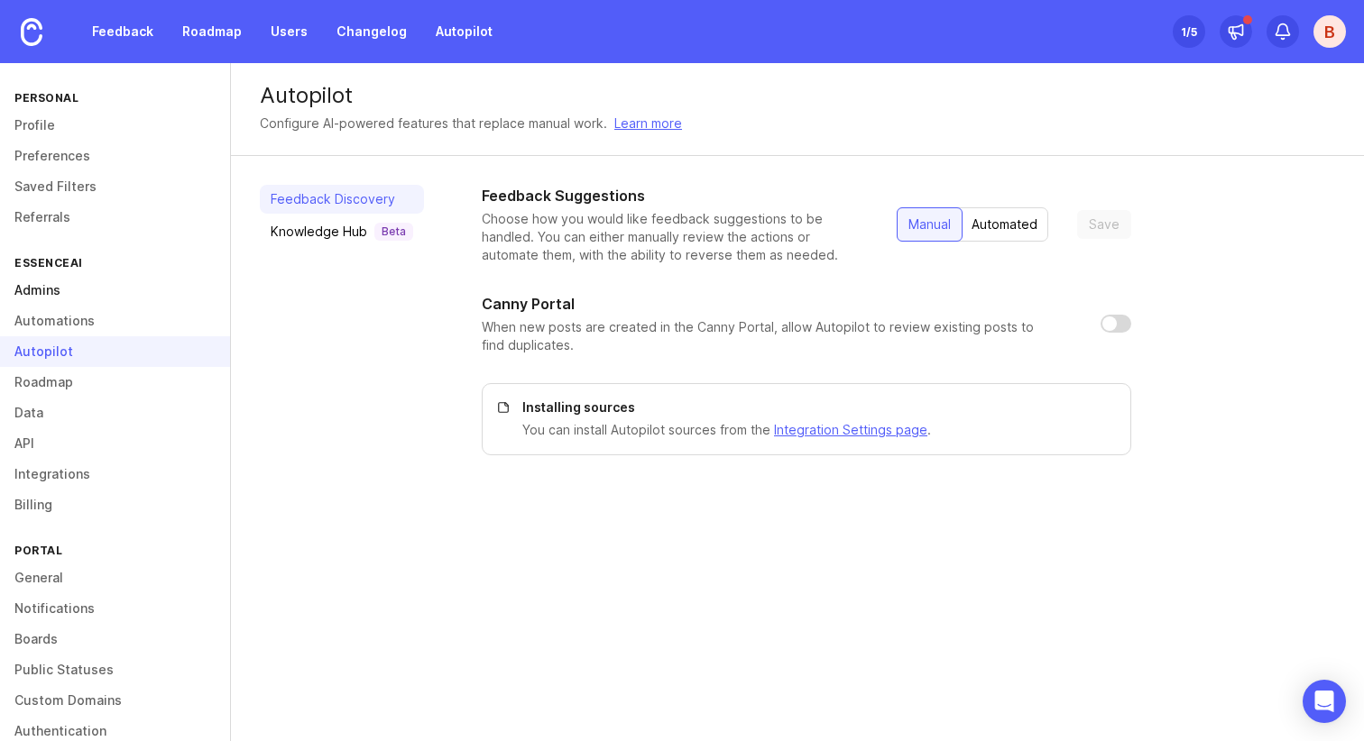
click at [128, 288] on link "Admins" at bounding box center [115, 290] width 230 height 31
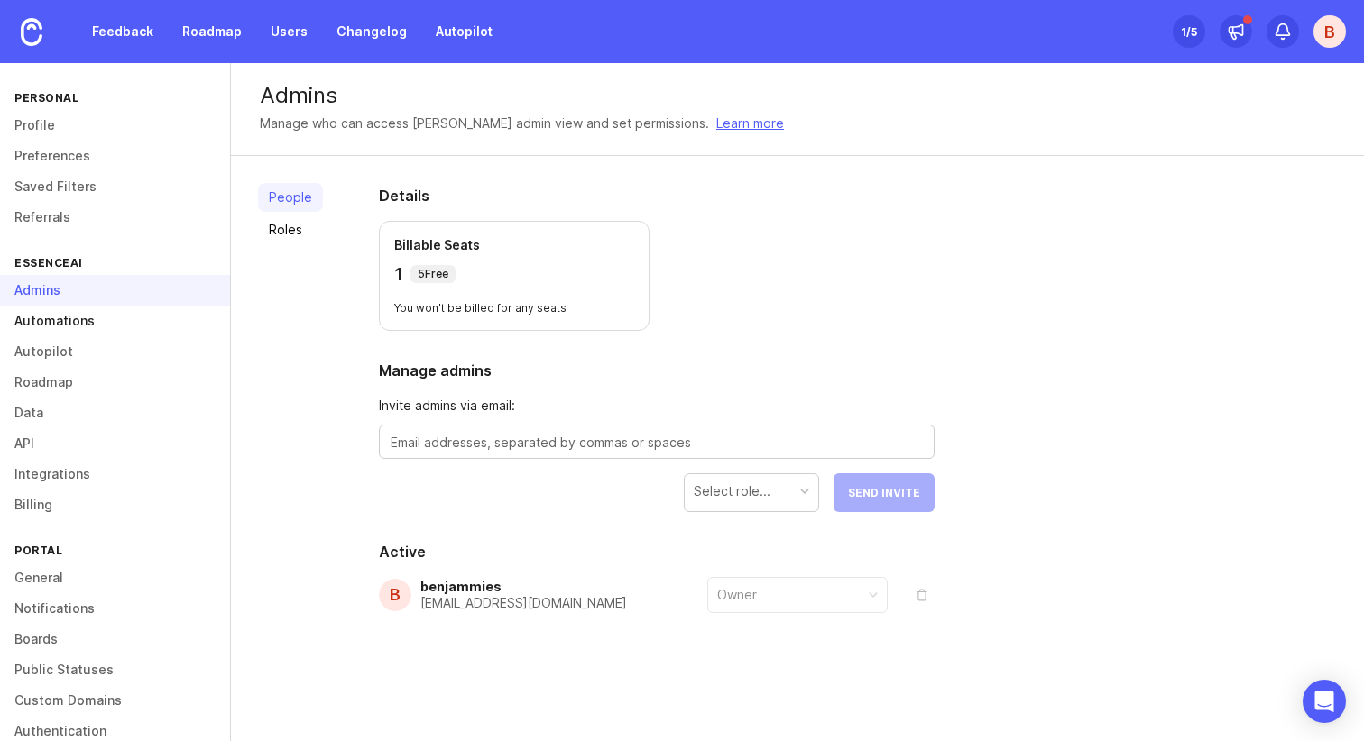
click at [120, 318] on link "Automations" at bounding box center [115, 321] width 230 height 31
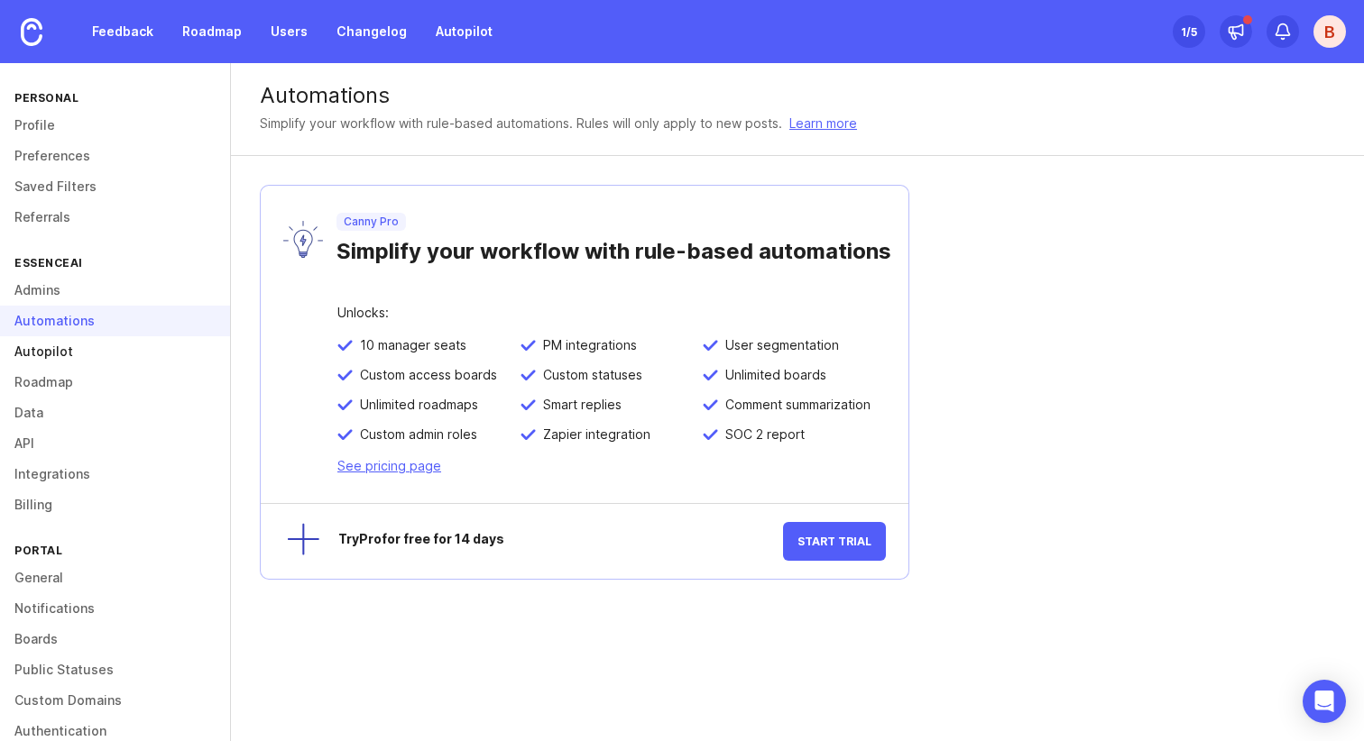
click at [115, 354] on link "Autopilot" at bounding box center [115, 351] width 230 height 31
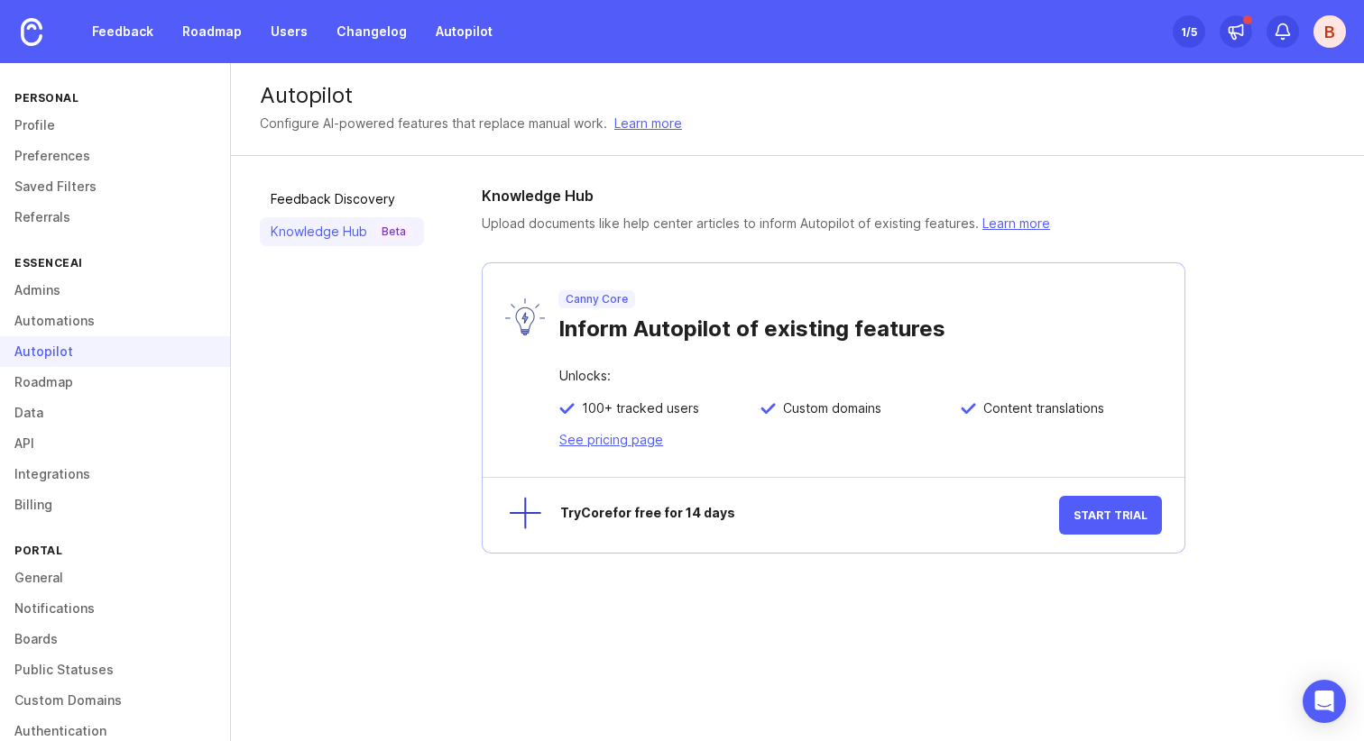
click at [598, 328] on div "Inform Autopilot of existing features" at bounding box center [859, 325] width 603 height 34
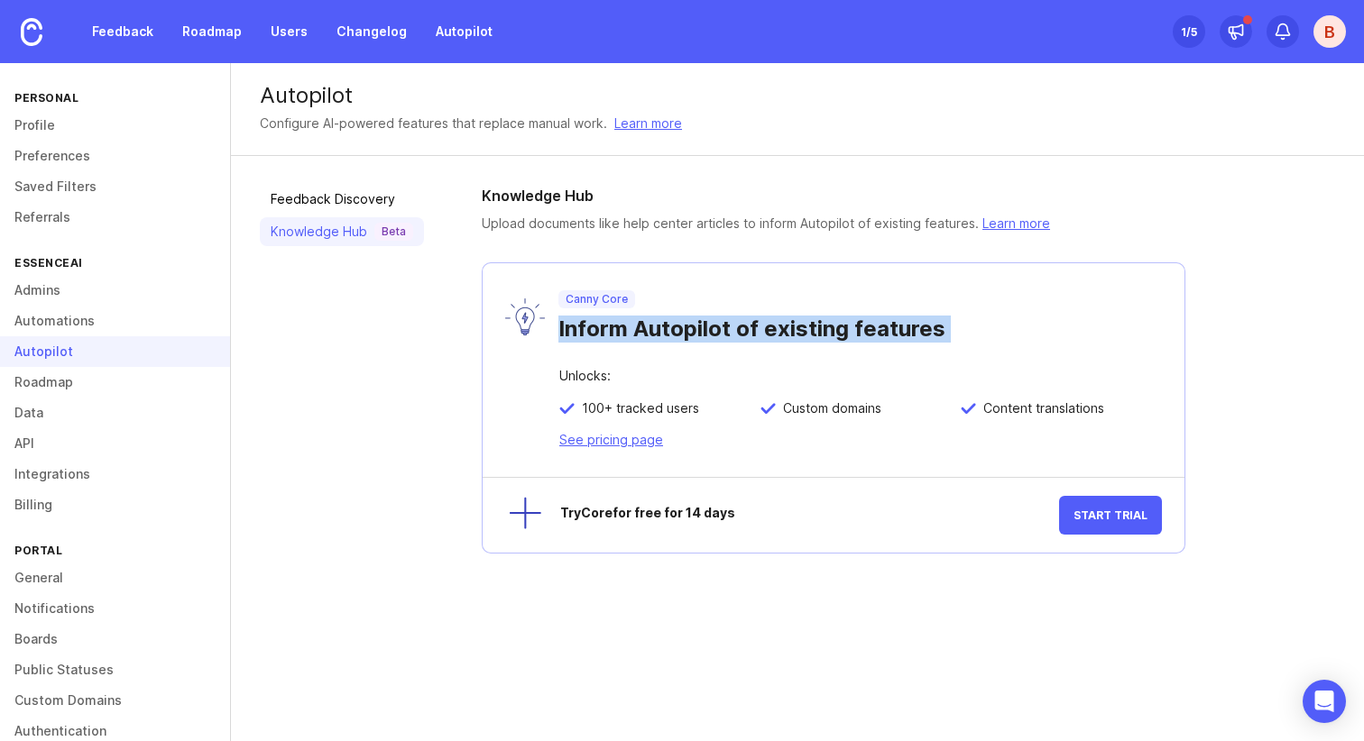
click at [598, 328] on div "Inform Autopilot of existing features" at bounding box center [859, 325] width 603 height 34
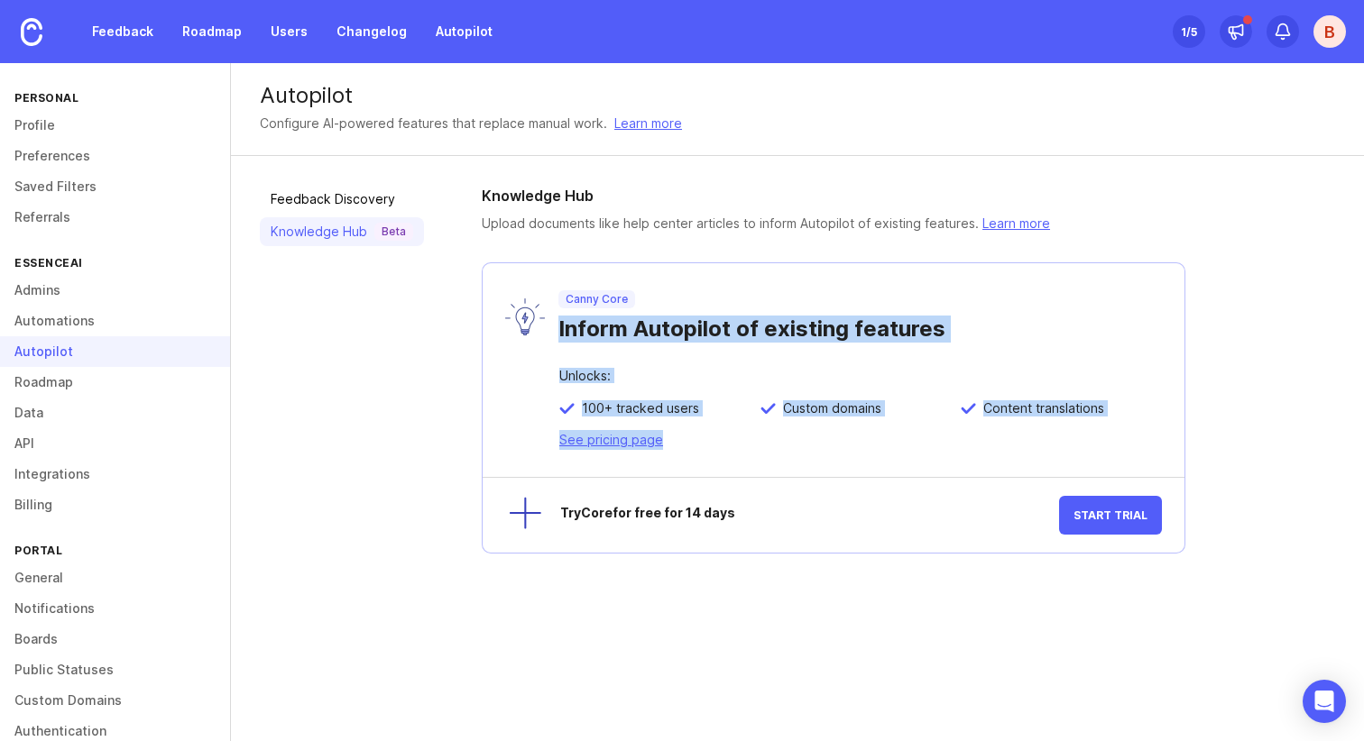
drag, startPoint x: 598, startPoint y: 328, endPoint x: 704, endPoint y: 439, distance: 153.8
click at [704, 440] on div "Canny Core Inform Autopilot of existing features Unlocks: 100+ tracked users Cu…" at bounding box center [834, 407] width 704 height 291
click at [704, 439] on div "Unlocks: 100+ tracked users Custom domains Content translations See pricing page" at bounding box center [834, 423] width 702 height 107
drag, startPoint x: 704, startPoint y: 439, endPoint x: 625, endPoint y: 337, distance: 129.2
click at [625, 337] on div "Canny Core Inform Autopilot of existing features Unlocks: 100+ tracked users Cu…" at bounding box center [834, 407] width 704 height 291
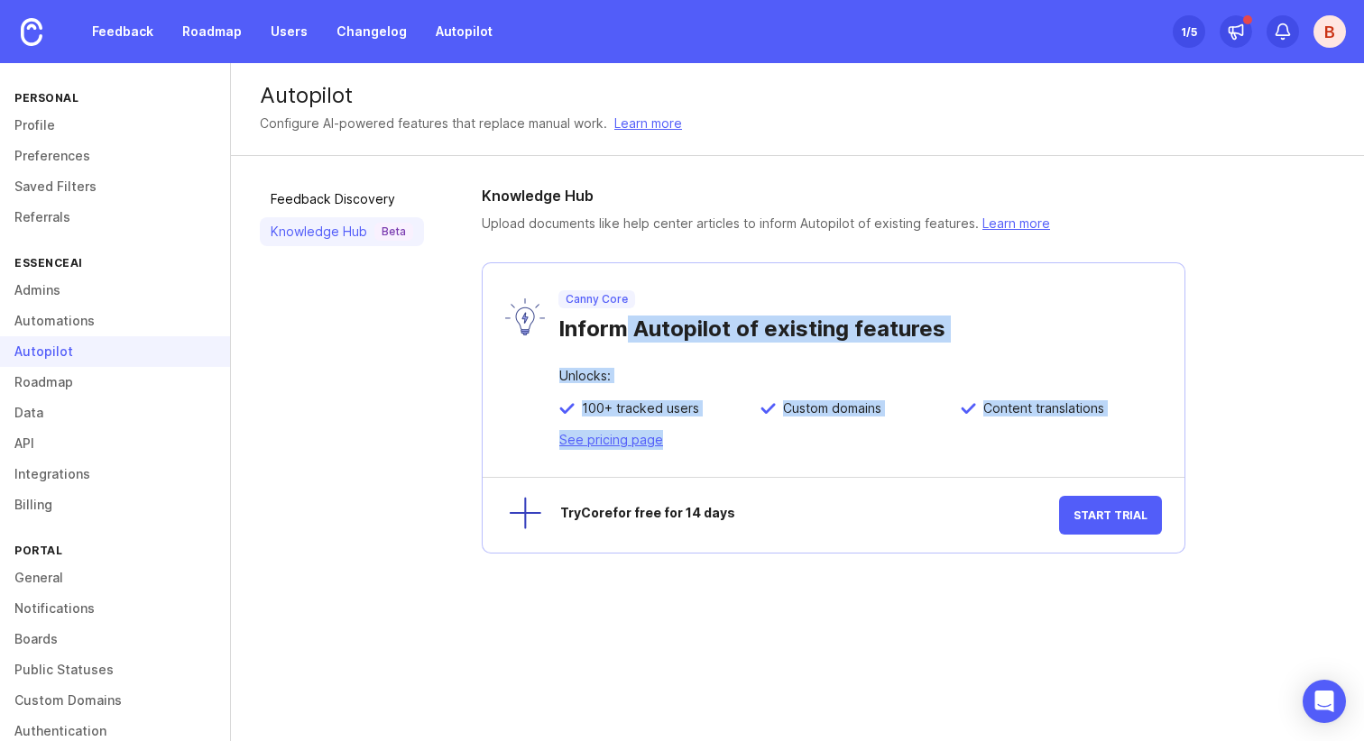
click at [625, 337] on div "Inform Autopilot of existing features" at bounding box center [859, 325] width 603 height 34
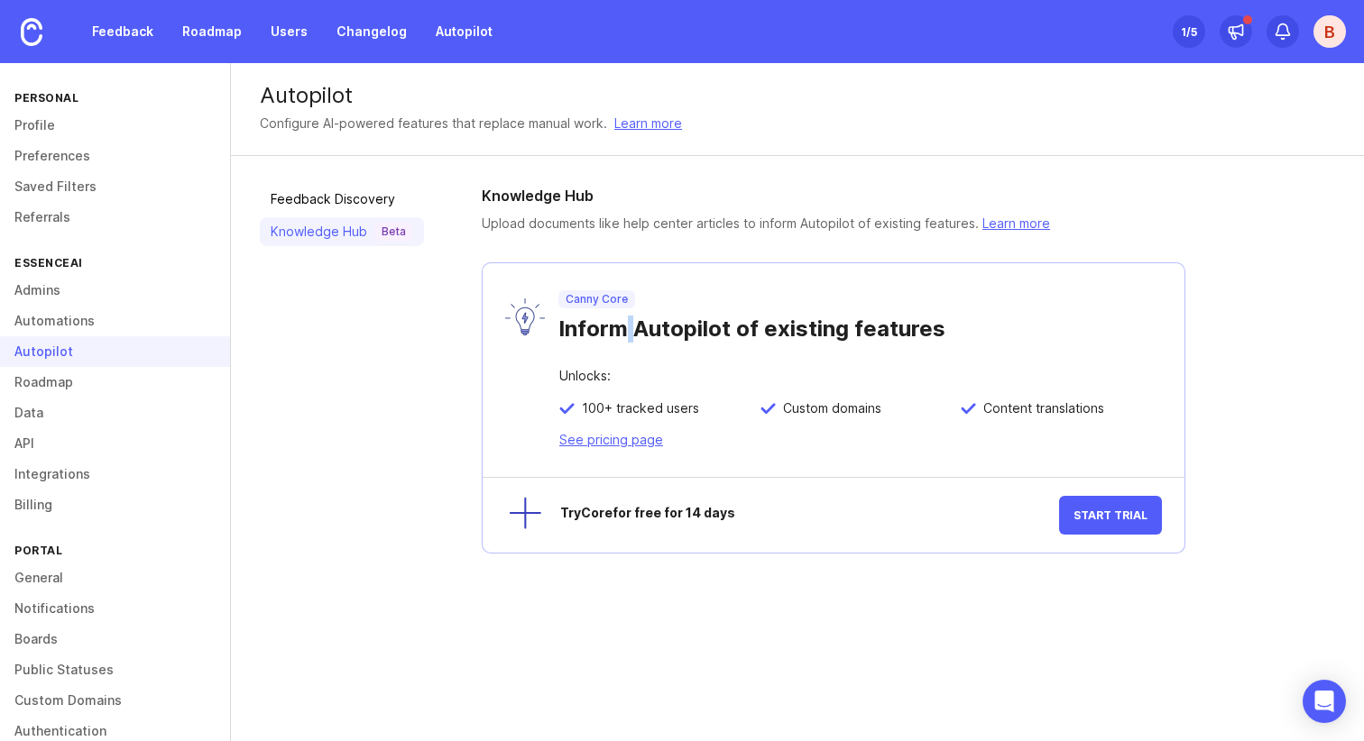
click at [625, 337] on div "Inform Autopilot of existing features" at bounding box center [859, 325] width 603 height 34
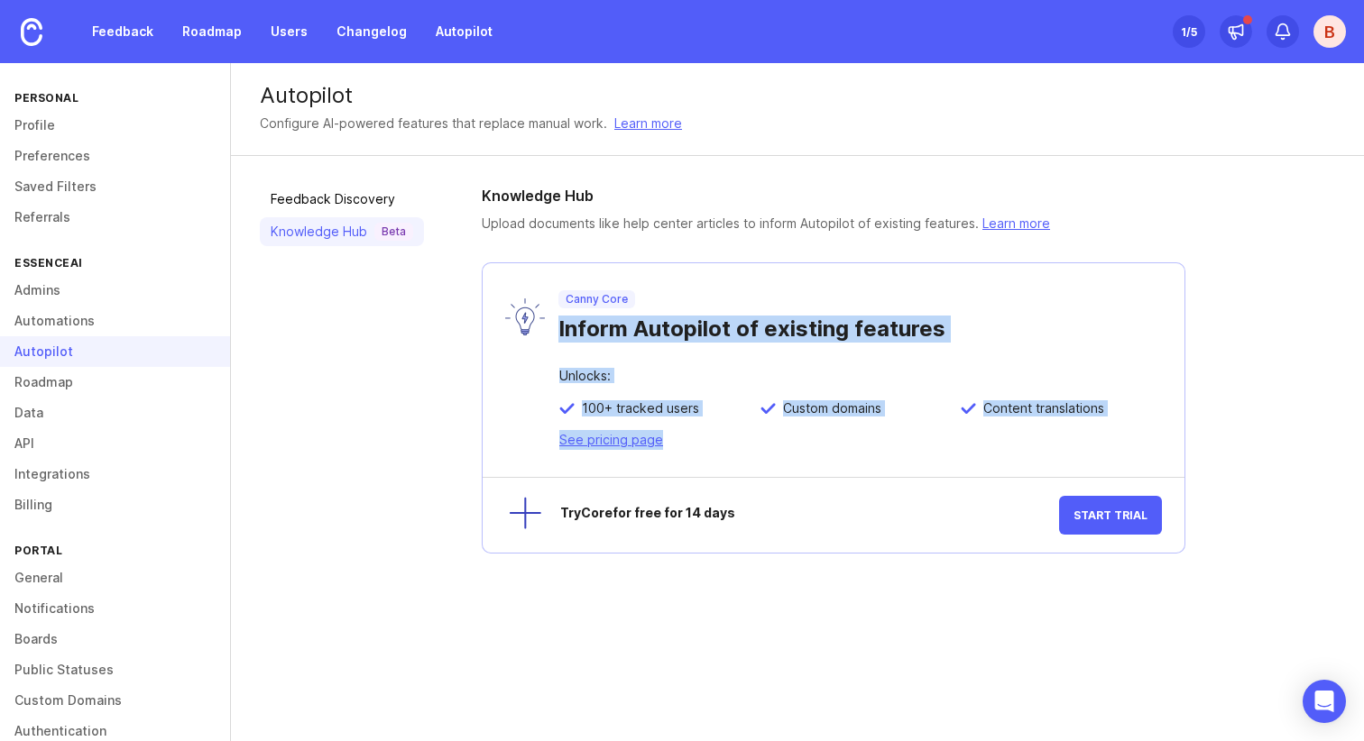
drag, startPoint x: 625, startPoint y: 337, endPoint x: 684, endPoint y: 432, distance: 111.4
click at [684, 432] on div "Canny Core Inform Autopilot of existing features Unlocks: 100+ tracked users Cu…" at bounding box center [834, 407] width 704 height 291
click at [684, 432] on div "Unlocks: 100+ tracked users Custom domains Content translations See pricing page" at bounding box center [834, 423] width 702 height 107
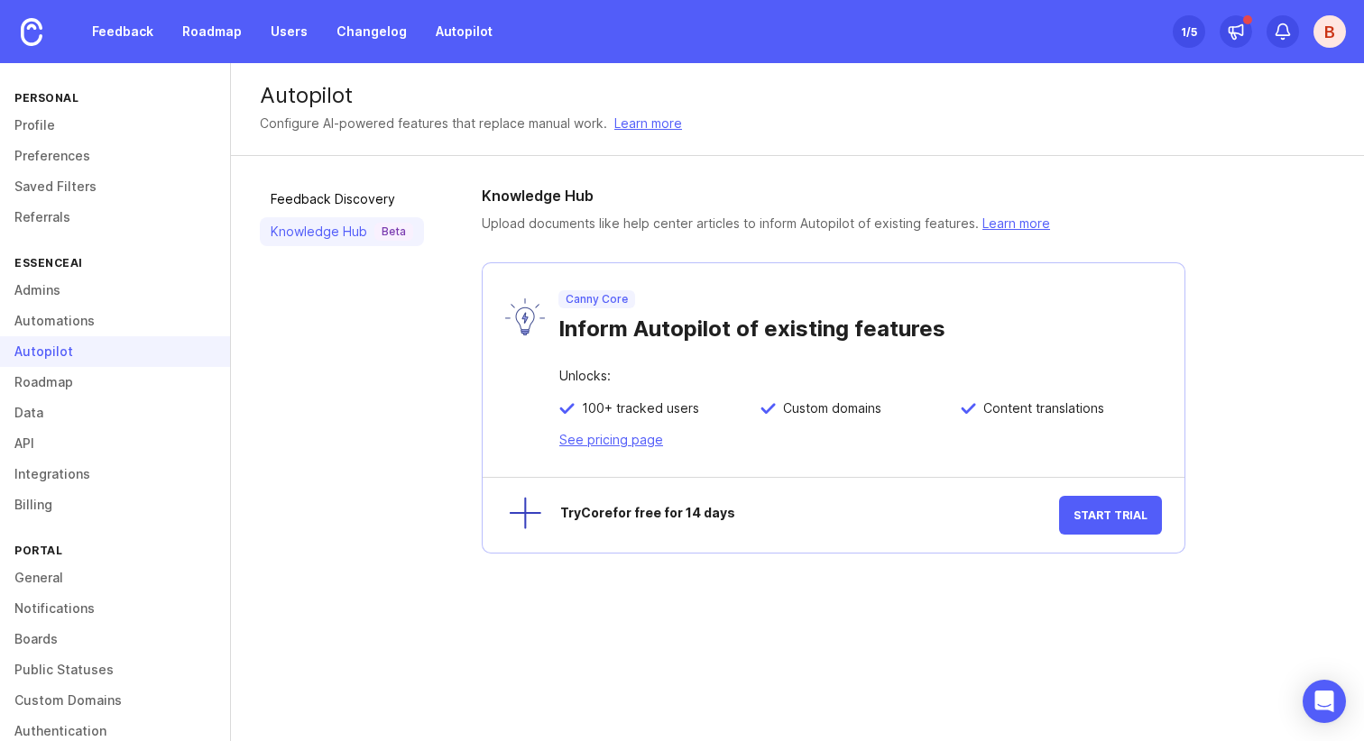
click at [684, 432] on div "Unlocks: 100+ tracked users Custom domains Content translations See pricing page" at bounding box center [834, 423] width 702 height 107
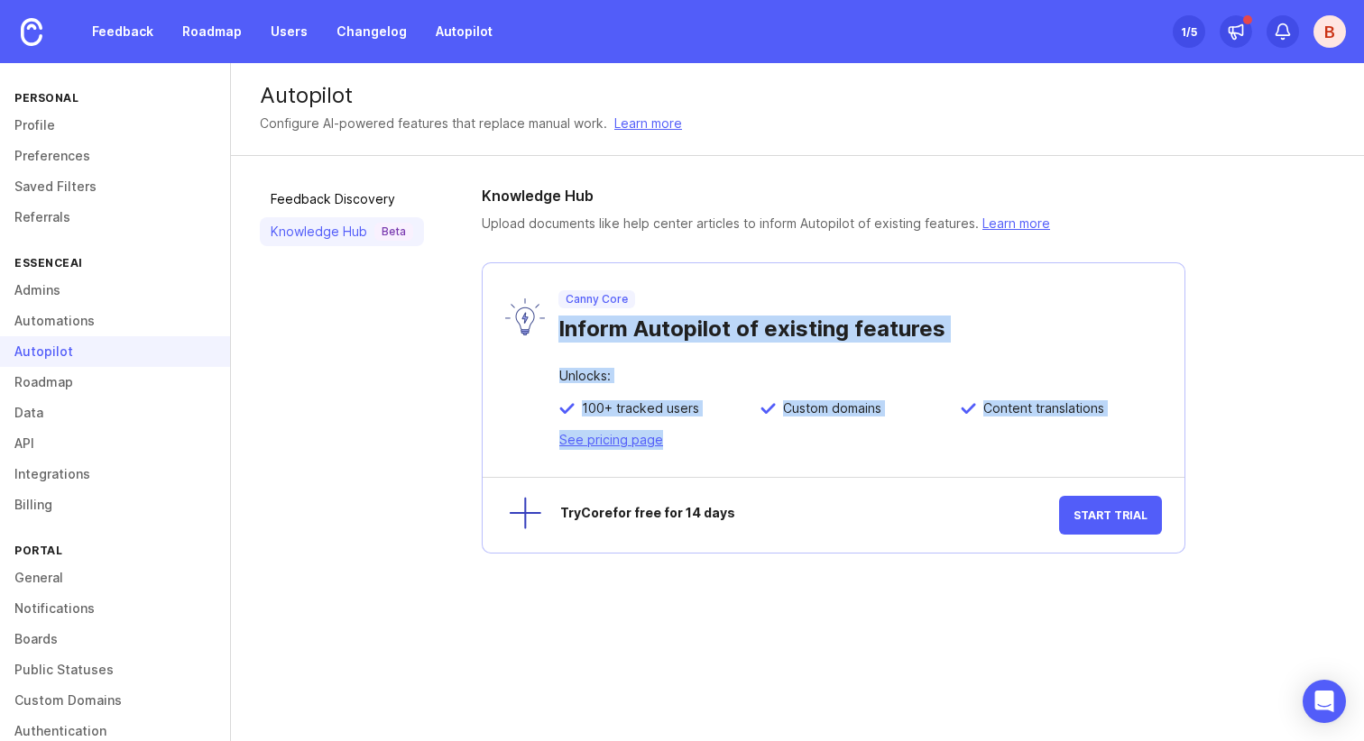
drag, startPoint x: 684, startPoint y: 432, endPoint x: 631, endPoint y: 339, distance: 107.1
click at [631, 340] on div "Canny Core Inform Autopilot of existing features Unlocks: 100+ tracked users Cu…" at bounding box center [834, 407] width 704 height 291
click at [631, 339] on div "Inform Autopilot of existing features" at bounding box center [859, 325] width 603 height 34
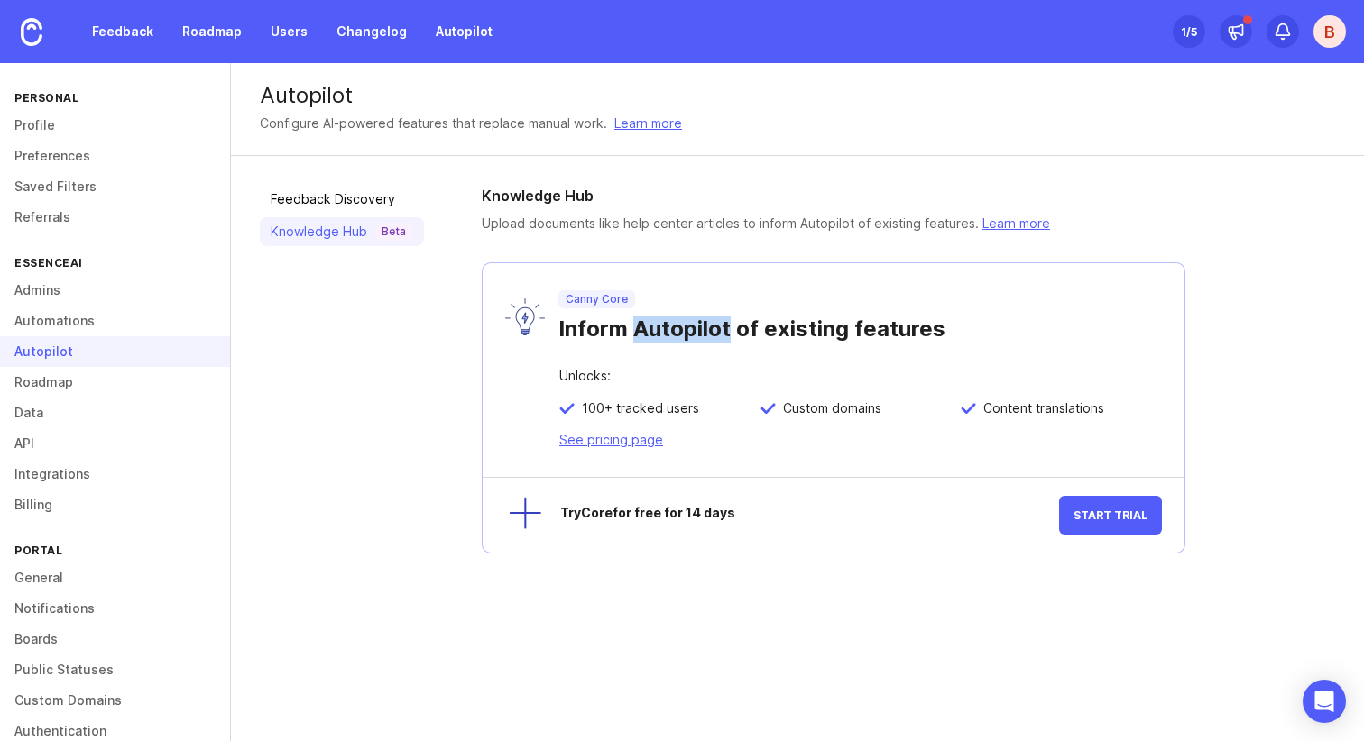
click at [631, 339] on div "Inform Autopilot of existing features" at bounding box center [859, 325] width 603 height 34
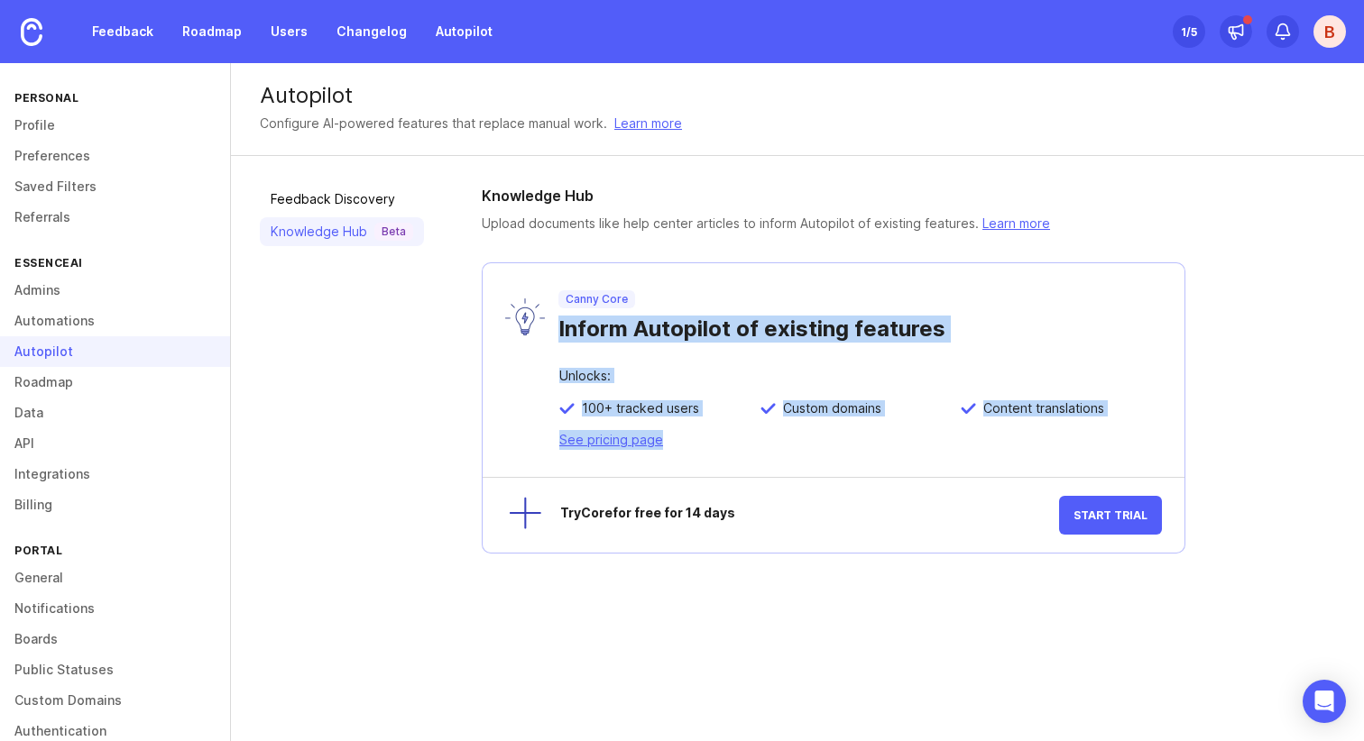
drag, startPoint x: 631, startPoint y: 339, endPoint x: 684, endPoint y: 453, distance: 125.5
click at [683, 452] on div "Canny Core Inform Autopilot of existing features Unlocks: 100+ tracked users Cu…" at bounding box center [834, 407] width 704 height 291
click at [684, 453] on div "Unlocks: 100+ tracked users Custom domains Content translations See pricing page" at bounding box center [834, 423] width 702 height 107
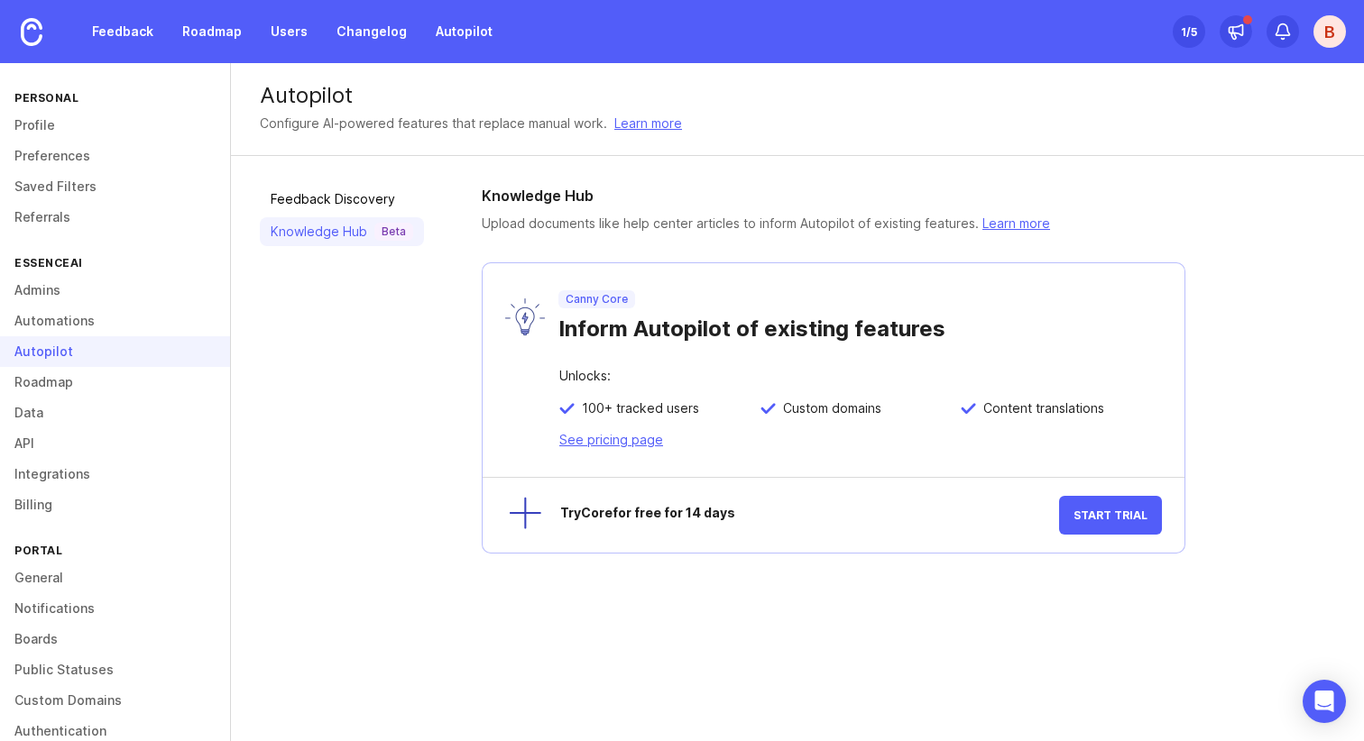
click at [684, 453] on div "Unlocks: 100+ tracked users Custom domains Content translations See pricing page" at bounding box center [834, 423] width 702 height 107
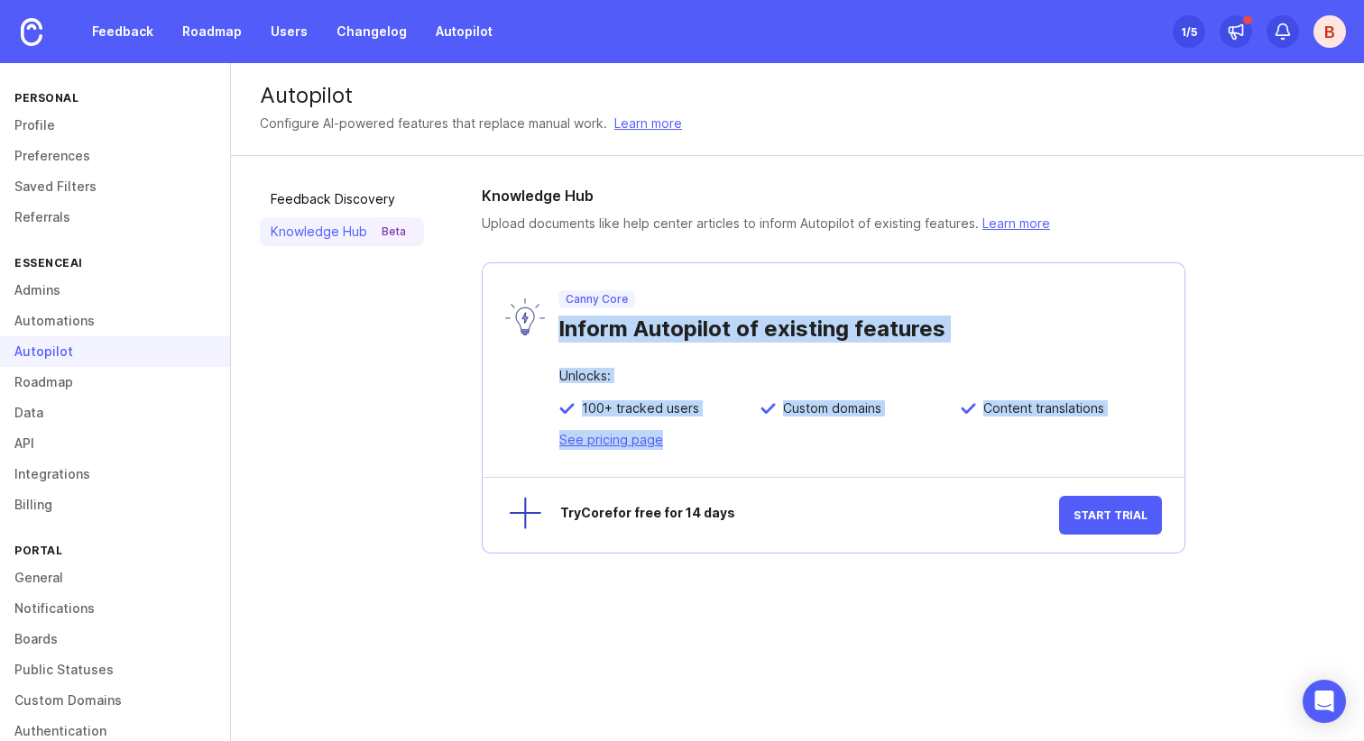
drag, startPoint x: 684, startPoint y: 453, endPoint x: 632, endPoint y: 331, distance: 132.2
click at [632, 331] on div "Canny Core Inform Autopilot of existing features Unlocks: 100+ tracked users Cu…" at bounding box center [834, 407] width 704 height 291
click at [632, 331] on div "Inform Autopilot of existing features" at bounding box center [859, 325] width 603 height 34
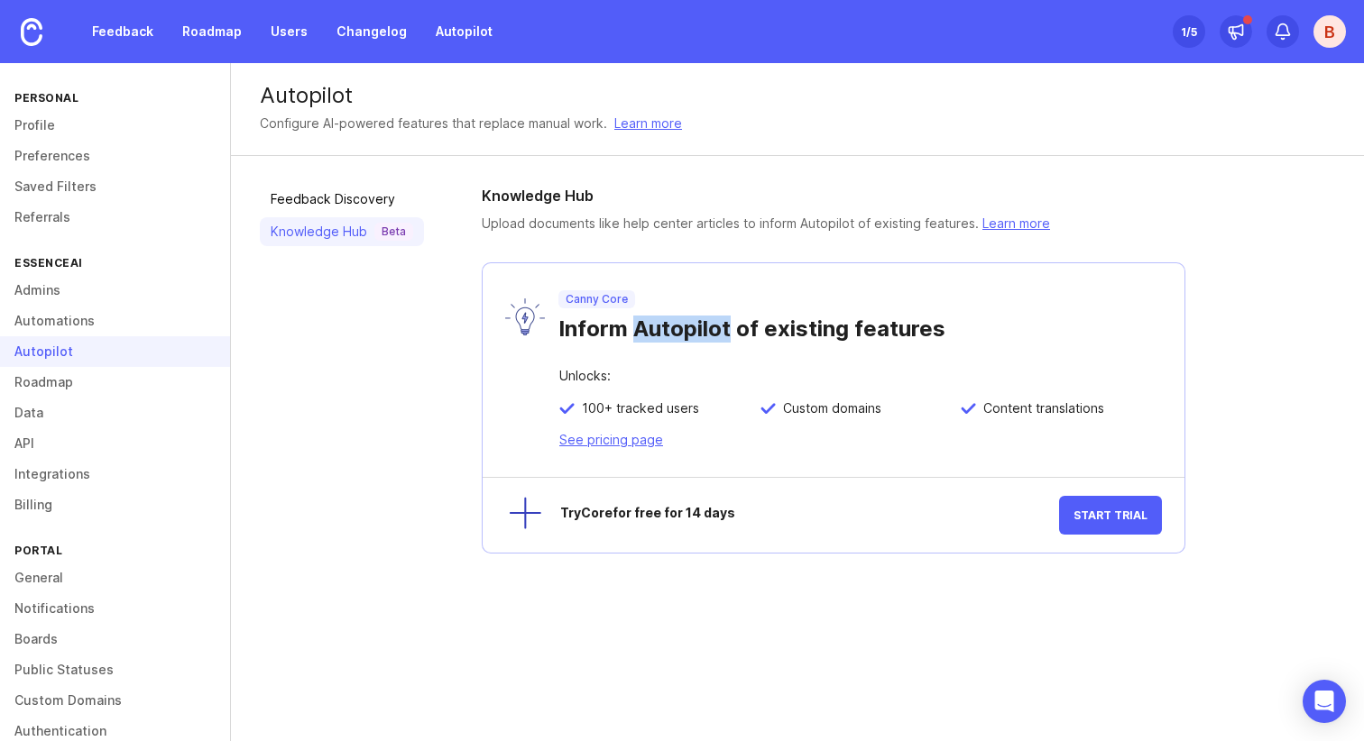
click at [632, 331] on div "Inform Autopilot of existing features" at bounding box center [859, 325] width 603 height 34
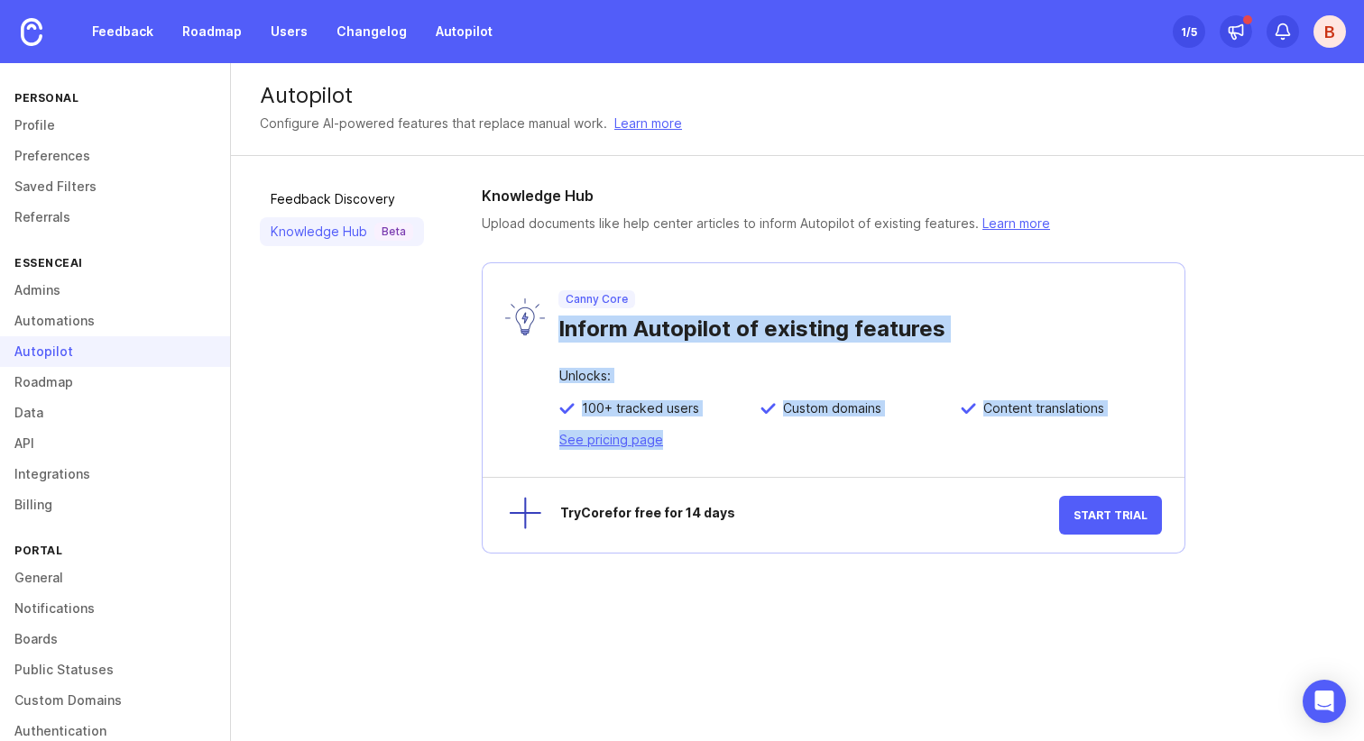
drag, startPoint x: 632, startPoint y: 331, endPoint x: 680, endPoint y: 462, distance: 139.3
click at [680, 462] on div "Canny Core Inform Autopilot of existing features Unlocks: 100+ tracked users Cu…" at bounding box center [834, 407] width 704 height 291
click at [680, 462] on div "Unlocks: 100+ tracked users Custom domains Content translations See pricing page" at bounding box center [834, 423] width 702 height 107
drag, startPoint x: 680, startPoint y: 462, endPoint x: 613, endPoint y: 333, distance: 145.2
click at [613, 333] on div "Canny Core Inform Autopilot of existing features Unlocks: 100+ tracked users Cu…" at bounding box center [834, 407] width 704 height 291
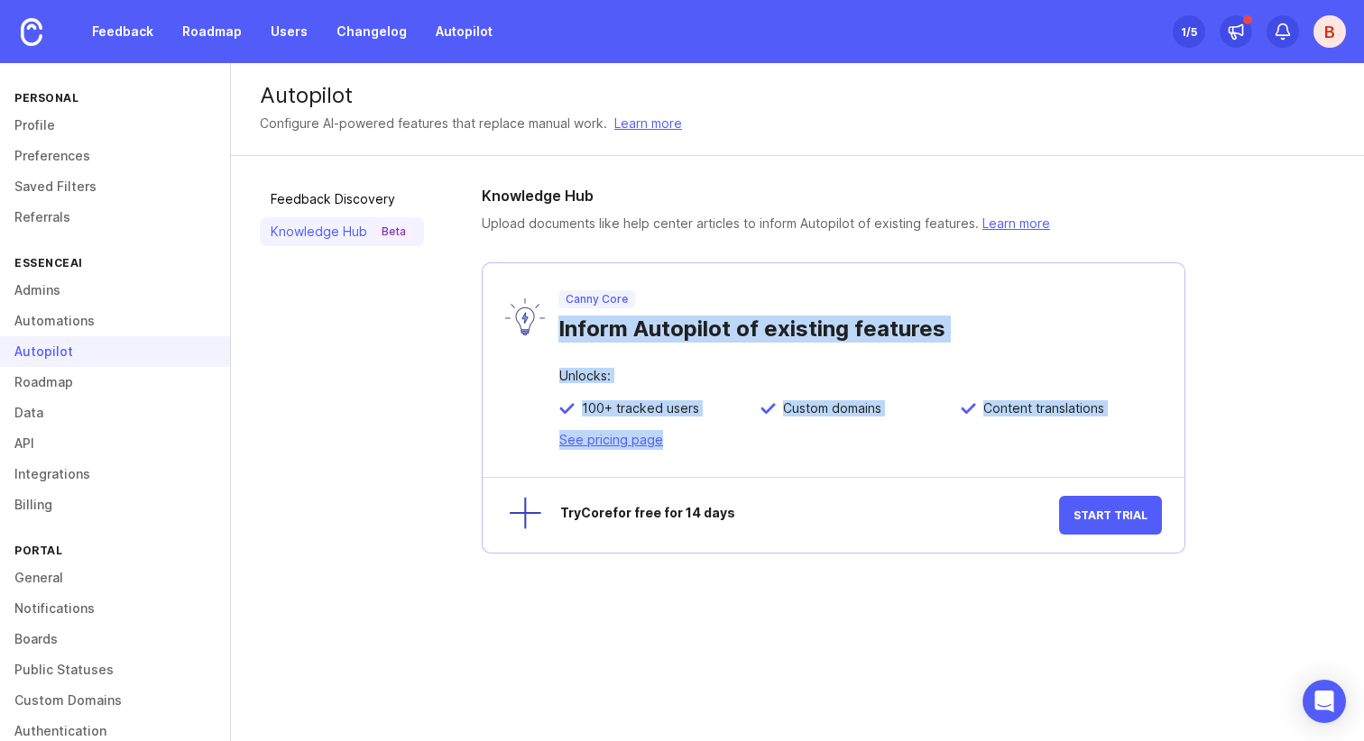
click at [613, 333] on div "Inform Autopilot of existing features" at bounding box center [859, 325] width 603 height 34
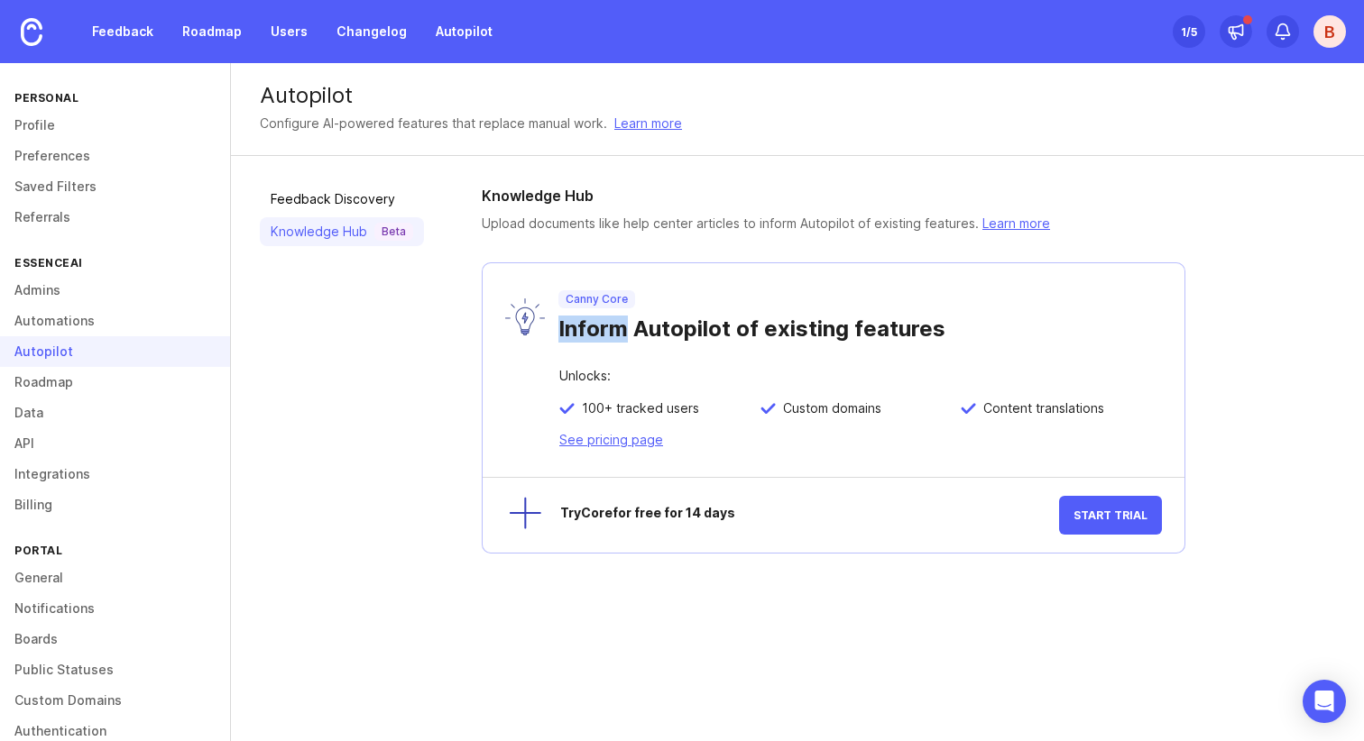
click at [613, 333] on div "Inform Autopilot of existing features" at bounding box center [859, 325] width 603 height 34
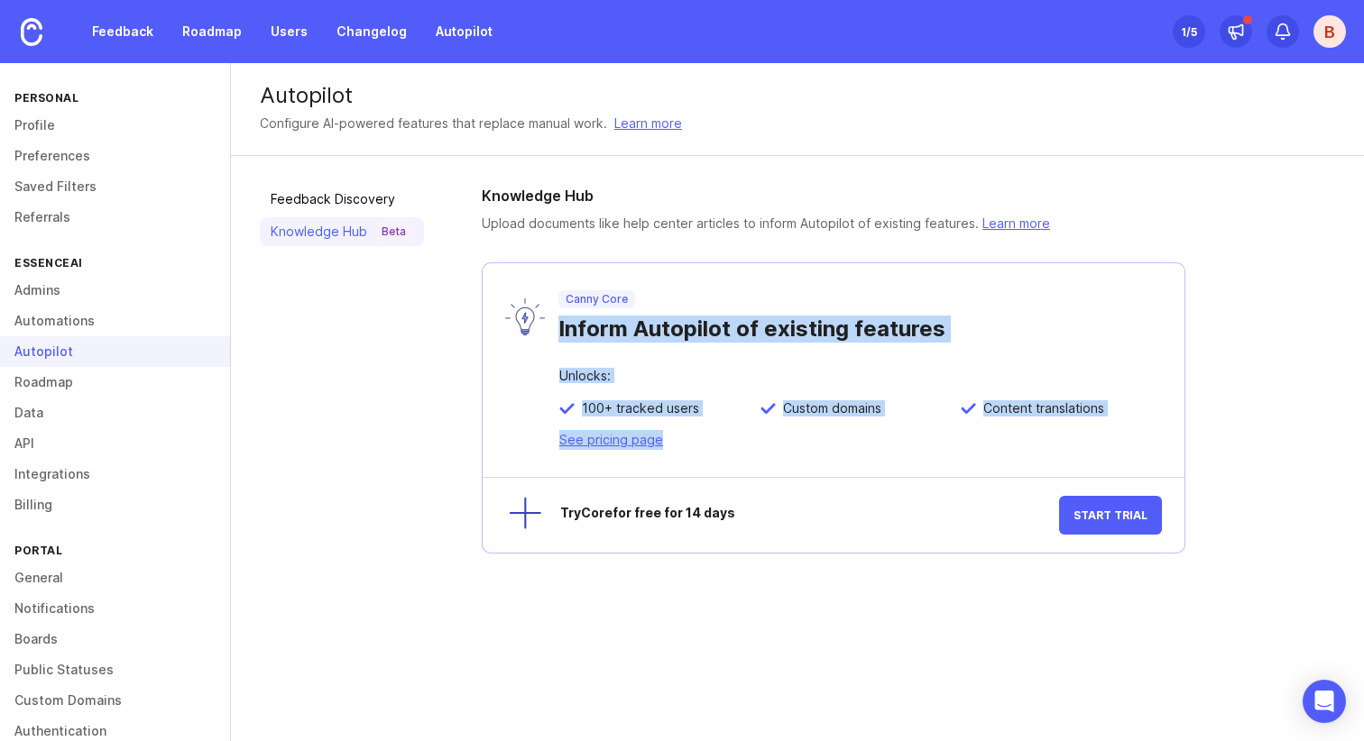
drag, startPoint x: 613, startPoint y: 333, endPoint x: 686, endPoint y: 444, distance: 132.8
click at [686, 444] on div "Canny Core Inform Autopilot of existing features Unlocks: 100+ tracked users Cu…" at bounding box center [834, 407] width 704 height 291
click at [687, 445] on div "Unlocks: 100+ tracked users Custom domains Content translations See pricing page" at bounding box center [834, 423] width 702 height 107
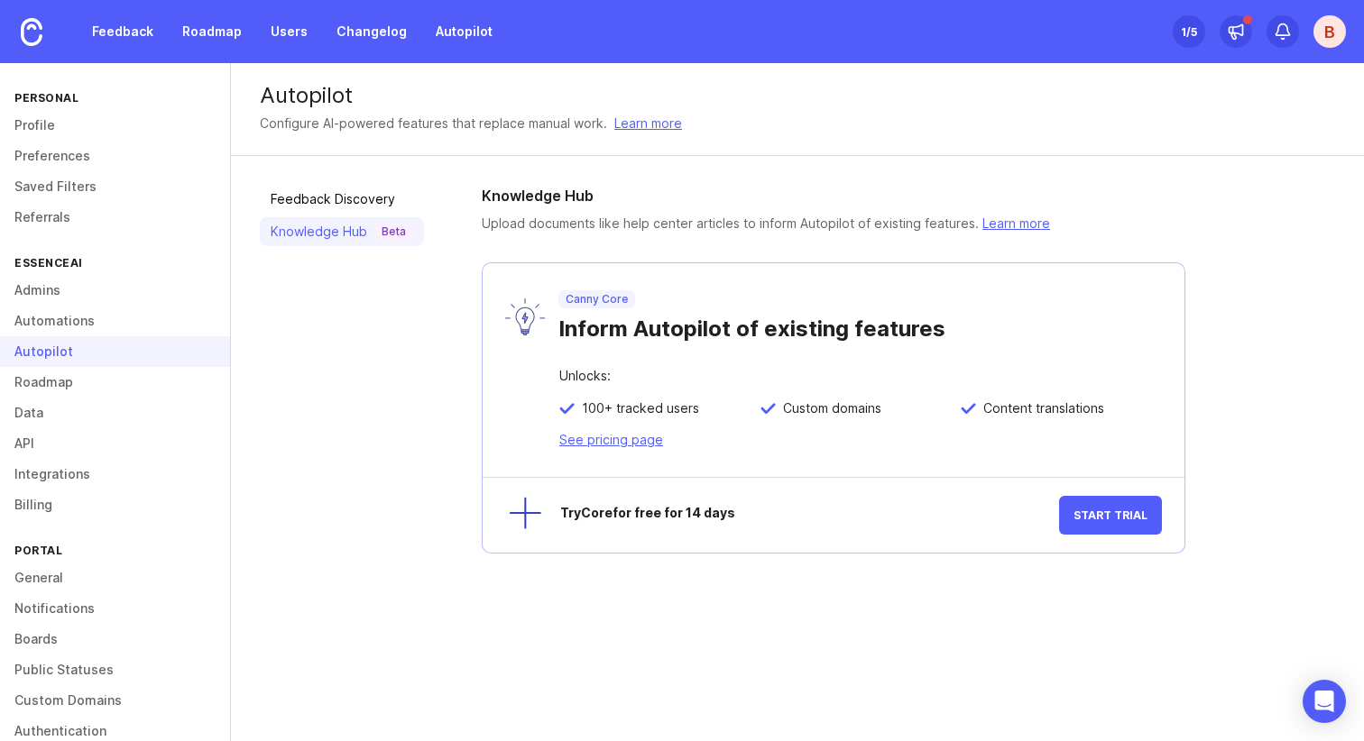
click at [687, 445] on div "Unlocks: 100+ tracked users Custom domains Content translations See pricing page" at bounding box center [834, 423] width 702 height 107
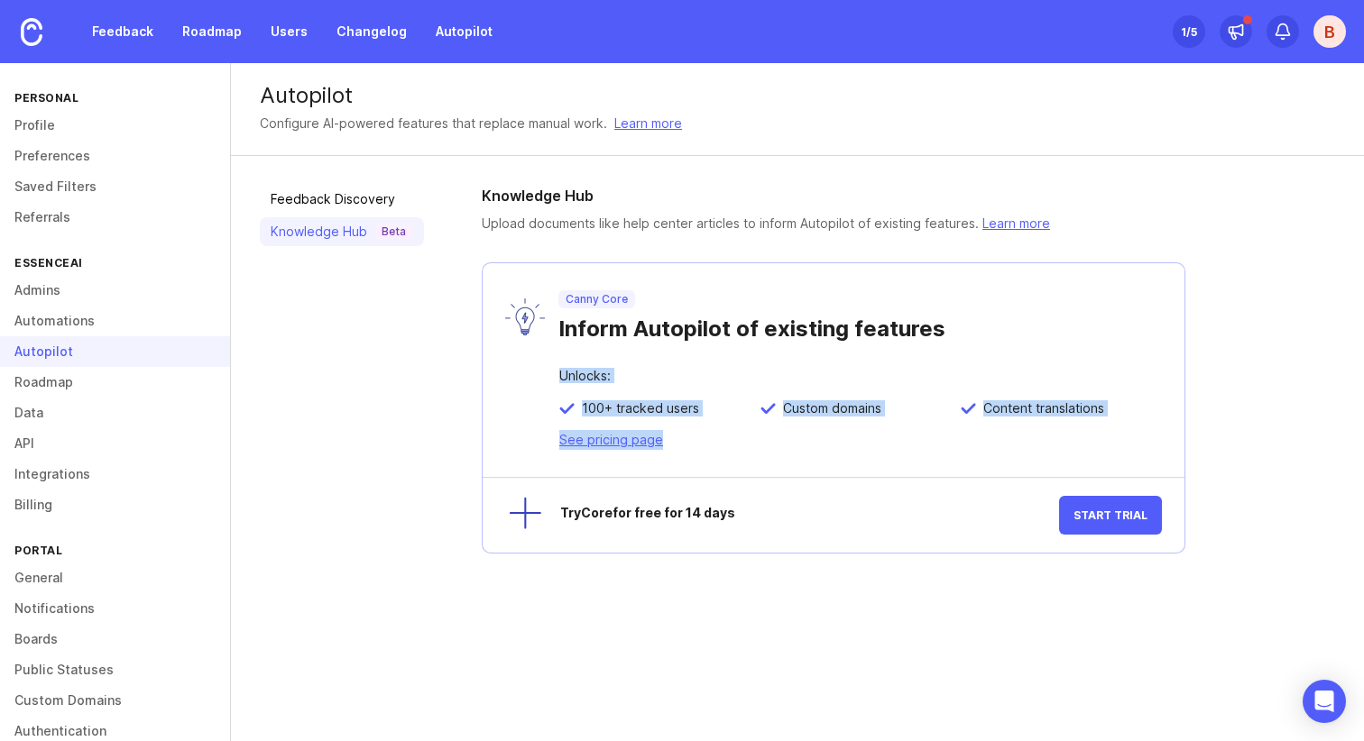
drag, startPoint x: 687, startPoint y: 445, endPoint x: 640, endPoint y: 361, distance: 96.6
click at [641, 364] on div "Canny Core Inform Autopilot of existing features Unlocks: 100+ tracked users Cu…" at bounding box center [834, 407] width 704 height 291
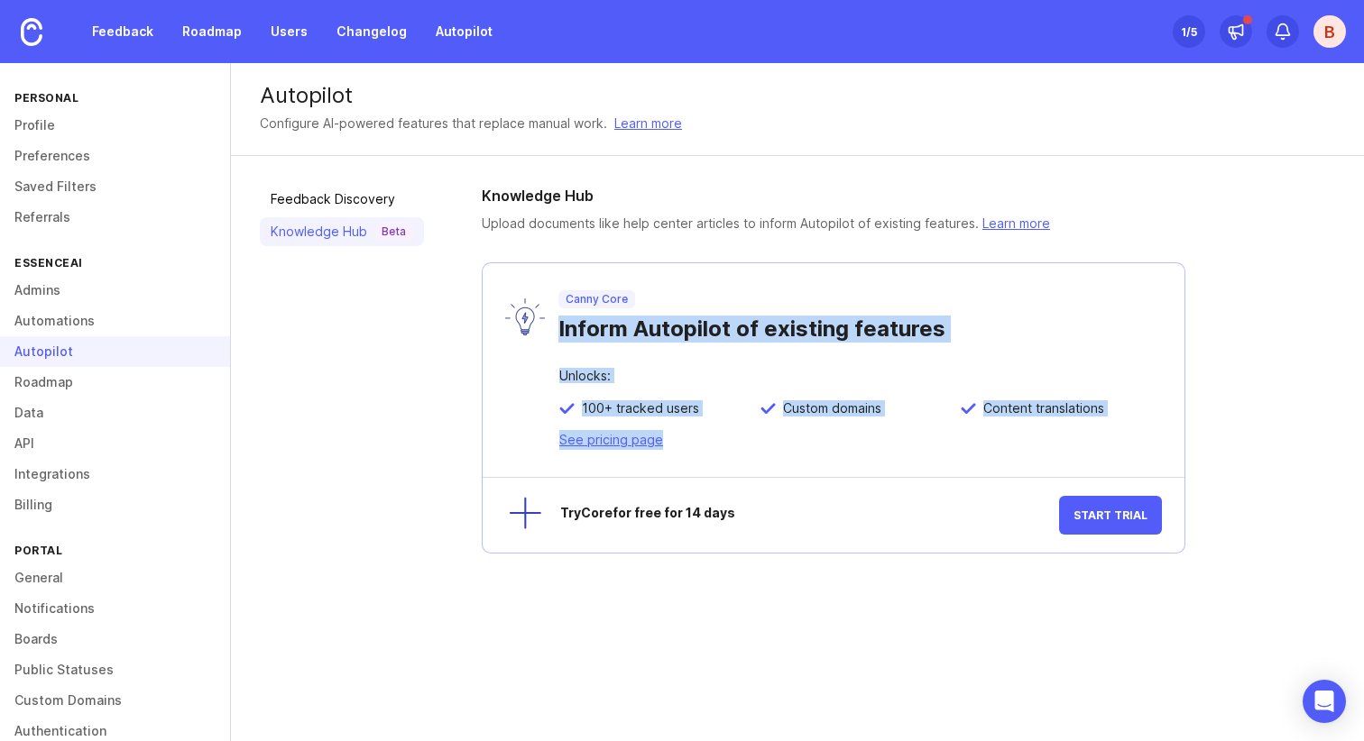
click at [639, 359] on div "Canny Core Inform Autopilot of existing features" at bounding box center [834, 316] width 702 height 106
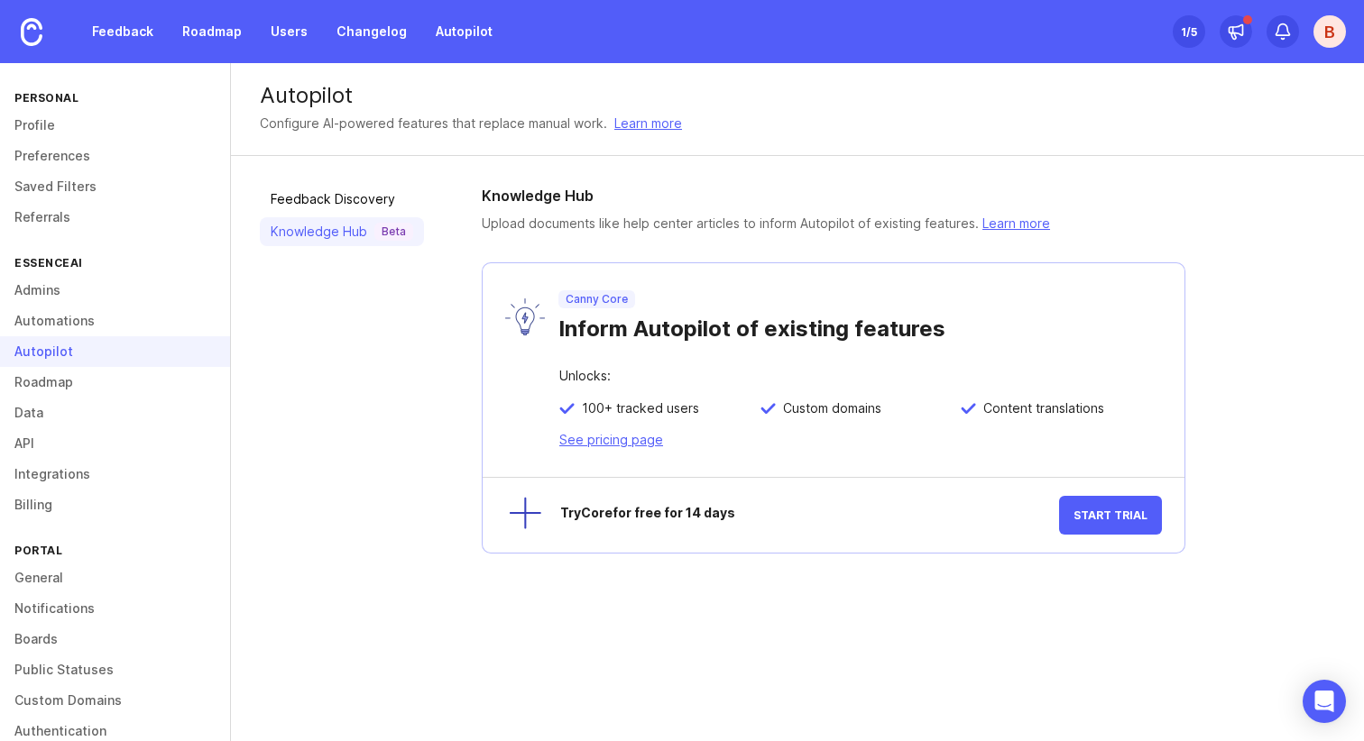
click at [639, 359] on div "Canny Core Inform Autopilot of existing features" at bounding box center [834, 316] width 702 height 106
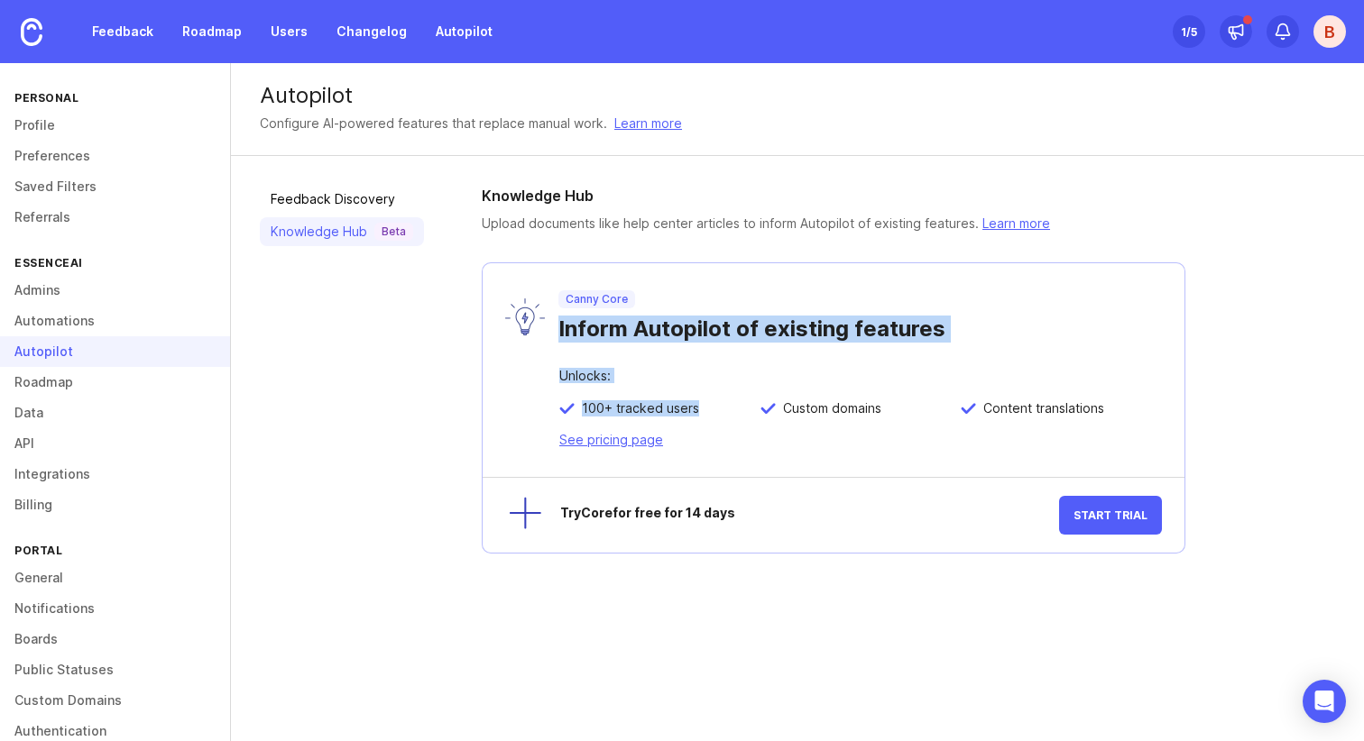
drag, startPoint x: 639, startPoint y: 359, endPoint x: 674, endPoint y: 422, distance: 72.3
click at [665, 407] on div "Canny Core Inform Autopilot of existing features Unlocks: 100+ tracked users Cu…" at bounding box center [834, 407] width 704 height 291
click at [674, 422] on div "100+ tracked users" at bounding box center [659, 416] width 201 height 30
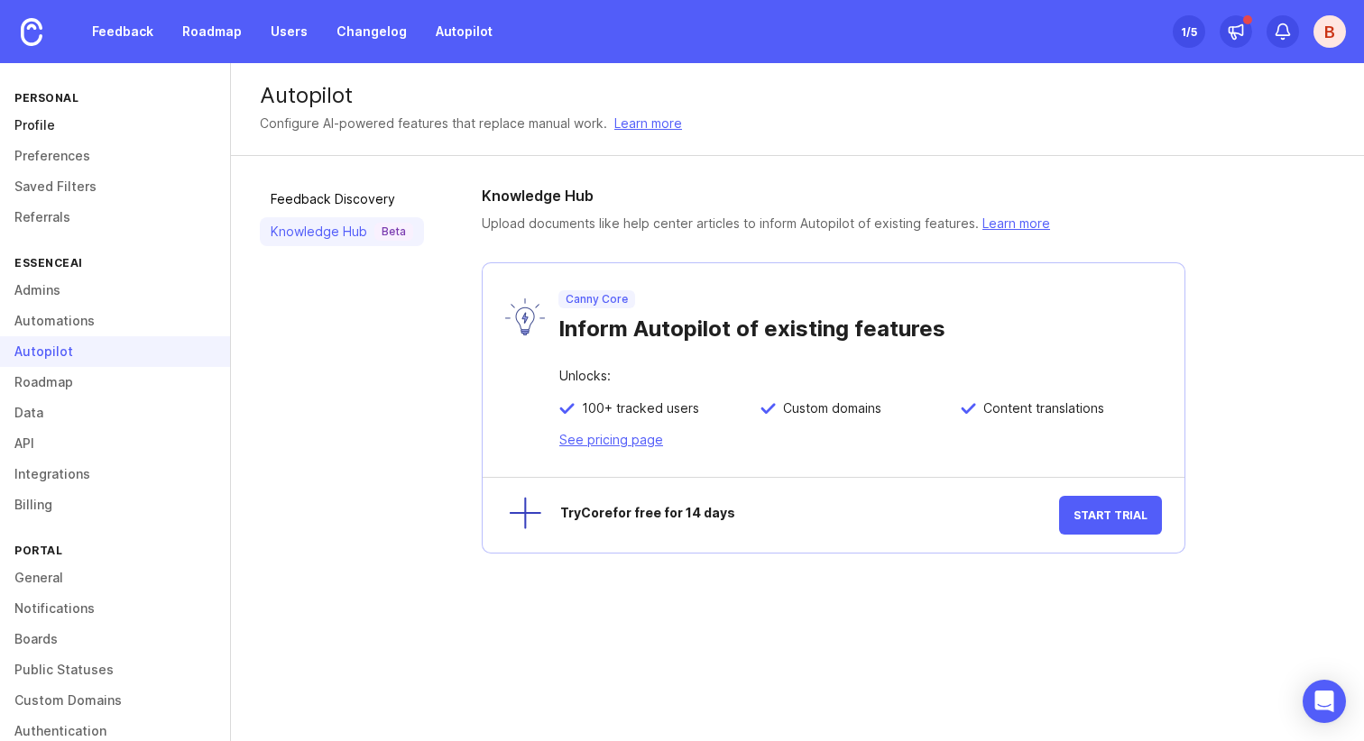
click at [22, 133] on link "Profile" at bounding box center [115, 125] width 230 height 31
